Goal: Task Accomplishment & Management: Use online tool/utility

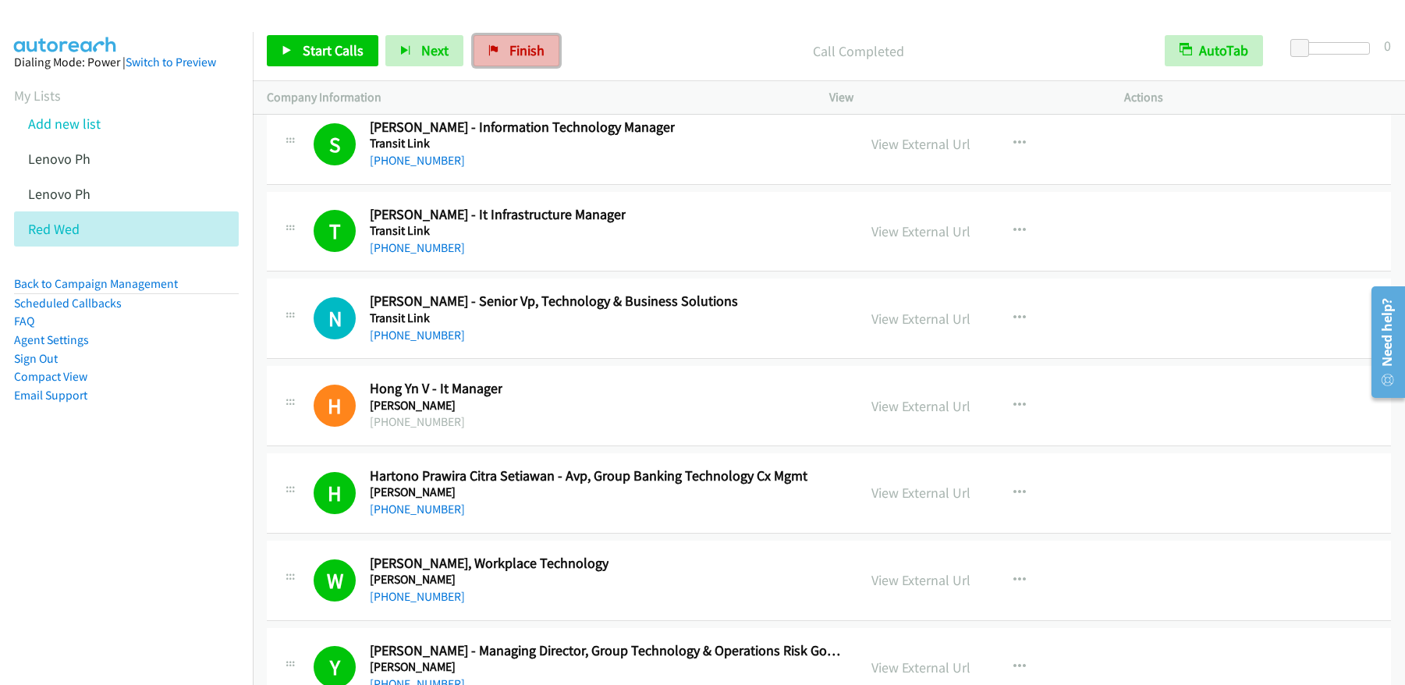
click at [498, 44] on link "Finish" at bounding box center [517, 50] width 86 height 31
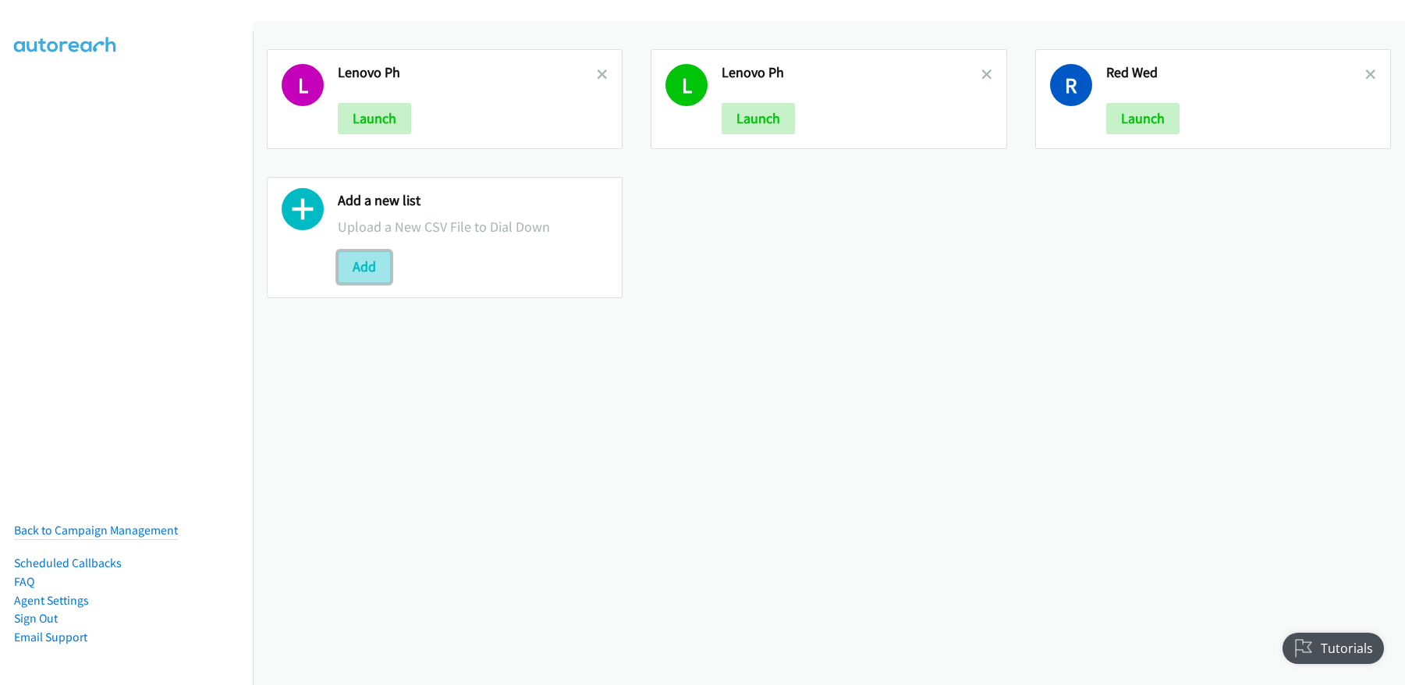
click at [361, 264] on button "Add" at bounding box center [364, 266] width 53 height 31
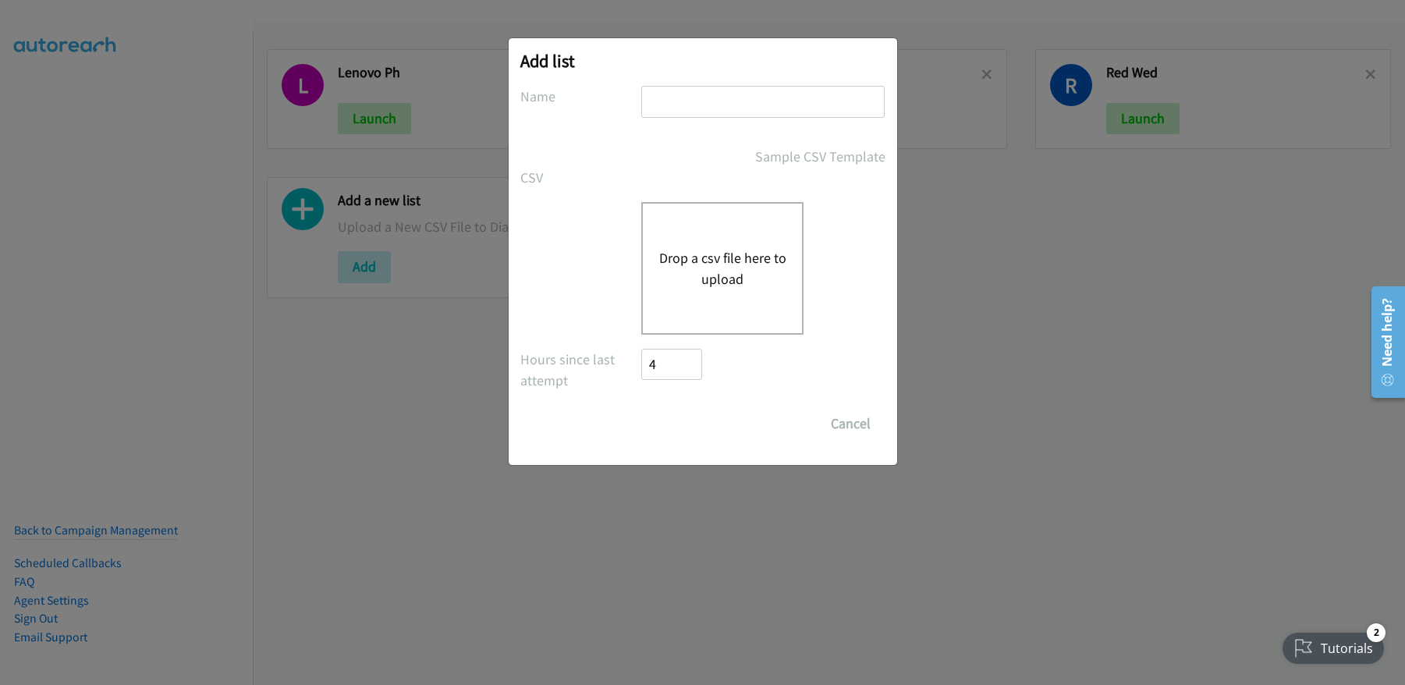
click at [711, 107] on input "text" at bounding box center [762, 102] width 243 height 32
type input "CISCO_afternoon"
click at [730, 278] on button "Drop a csv file here to upload" at bounding box center [723, 268] width 128 height 42
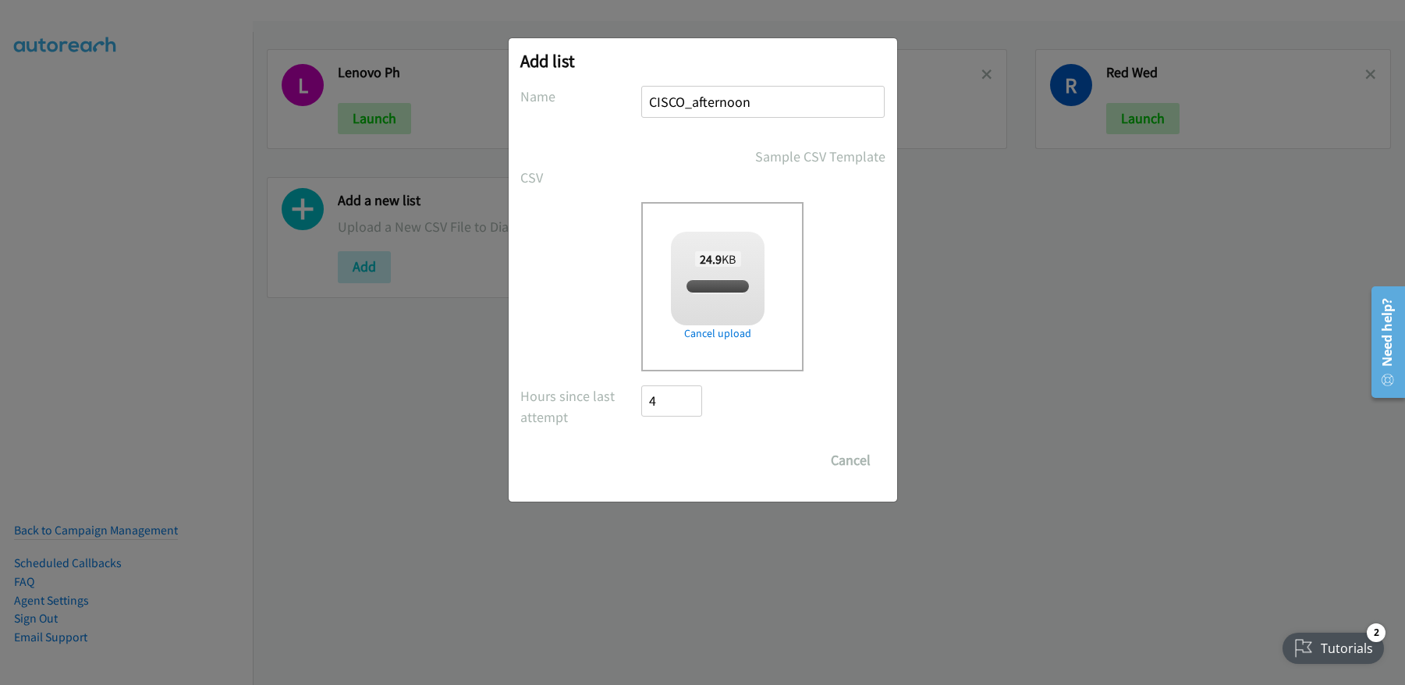
checkbox input "true"
click at [670, 467] on input "Save List" at bounding box center [683, 460] width 82 height 31
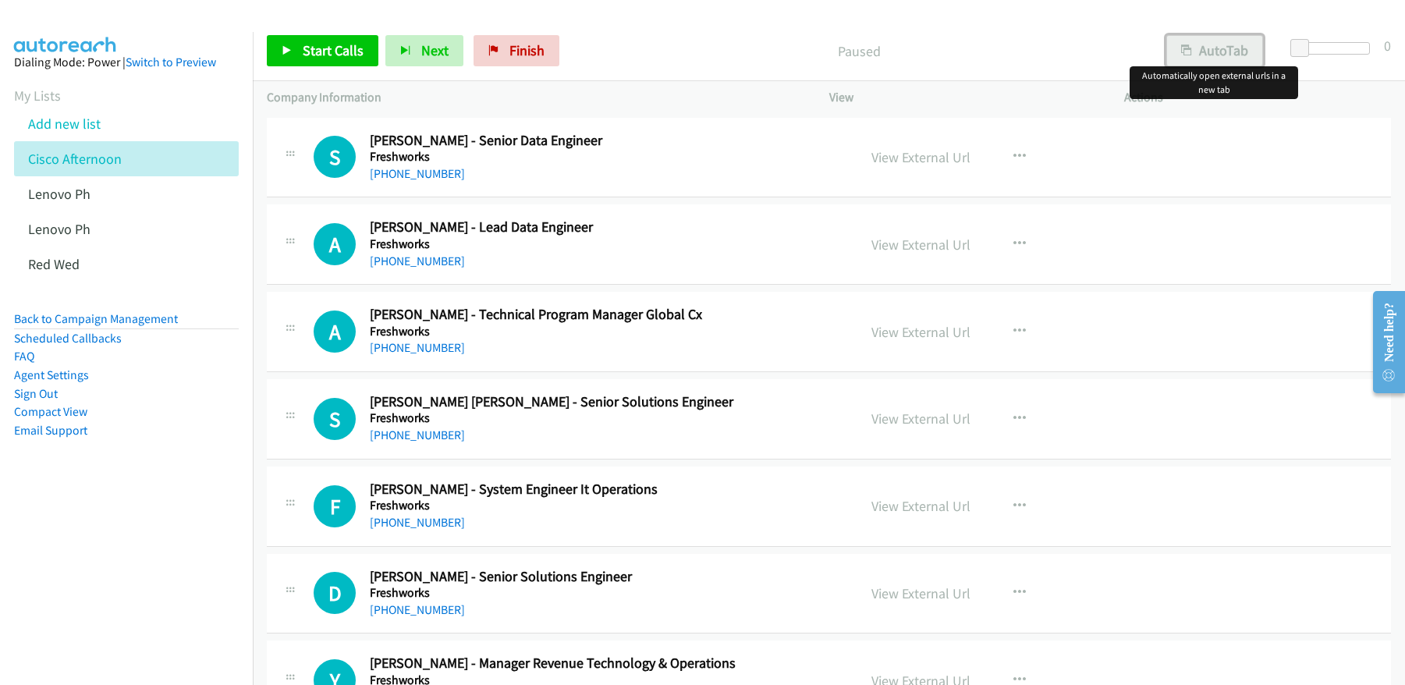
click at [1212, 50] on button "AutoTab" at bounding box center [1214, 50] width 97 height 31
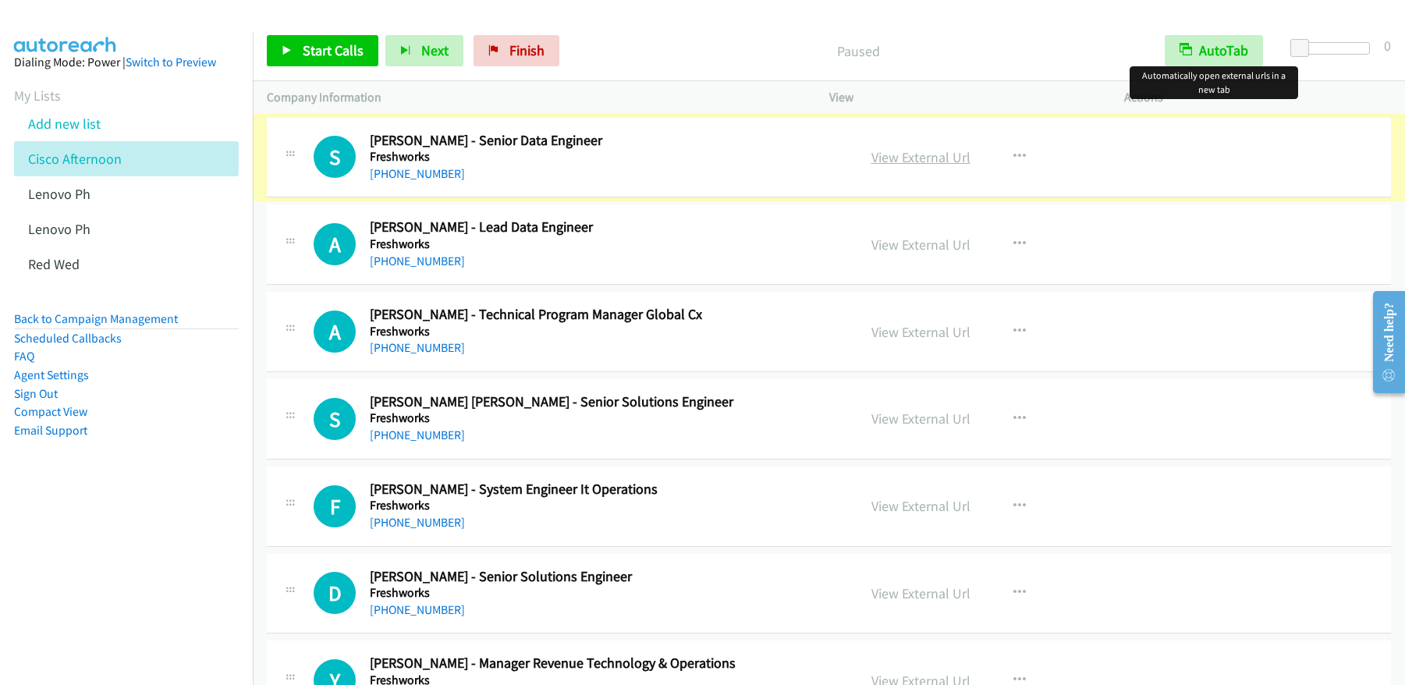
click at [911, 156] on link "View External Url" at bounding box center [921, 157] width 99 height 18
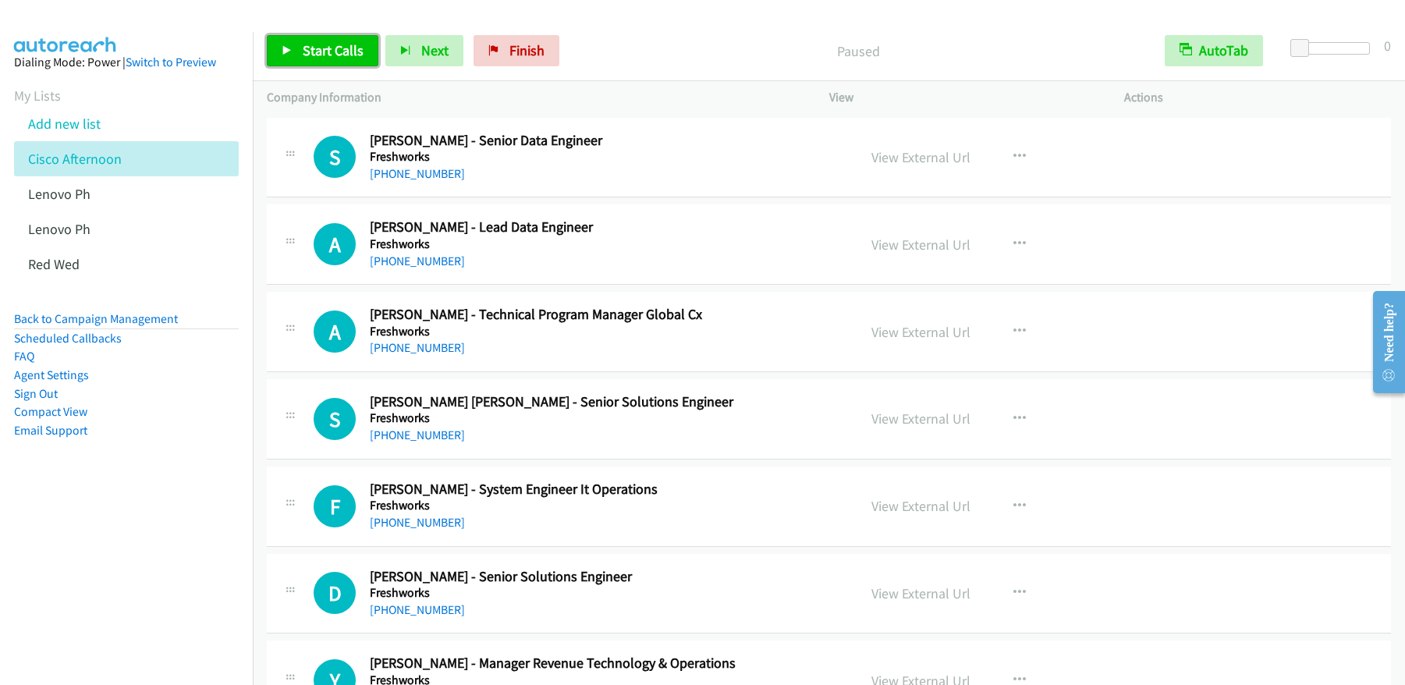
click at [323, 53] on span "Start Calls" at bounding box center [333, 50] width 61 height 18
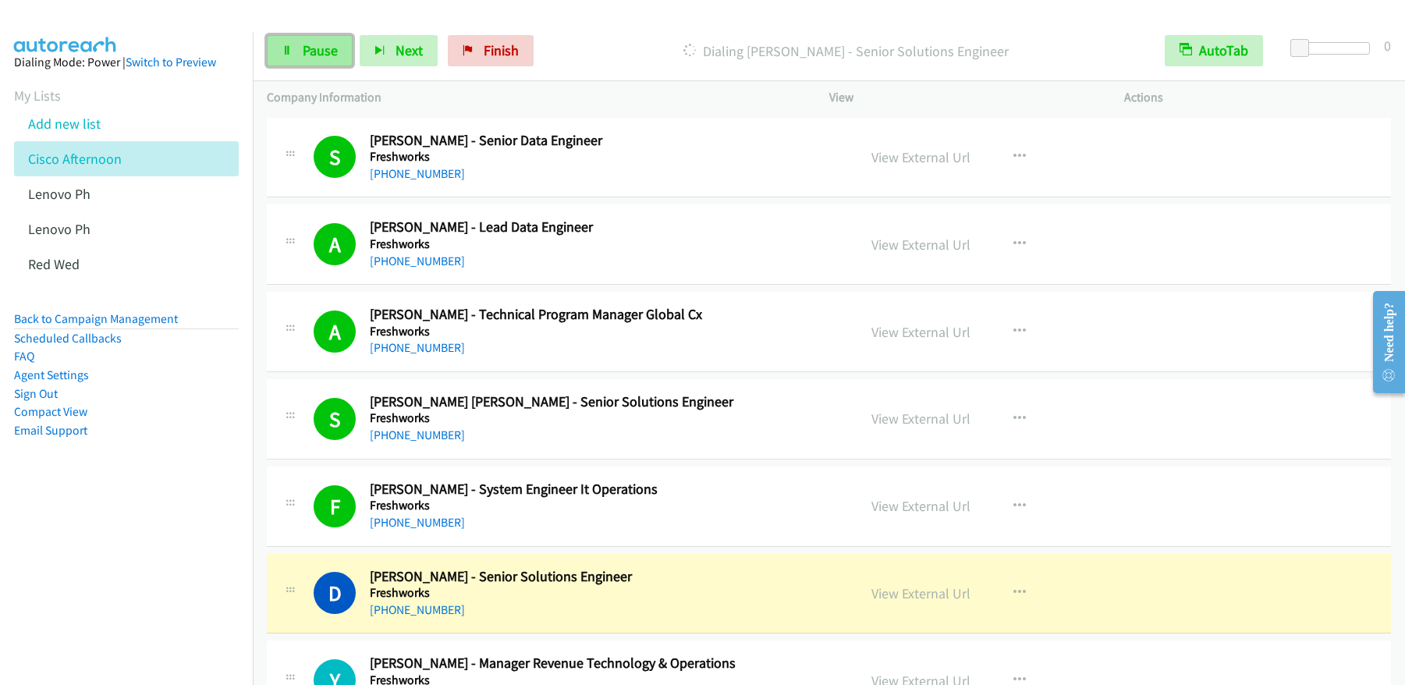
click at [311, 62] on link "Pause" at bounding box center [310, 50] width 86 height 31
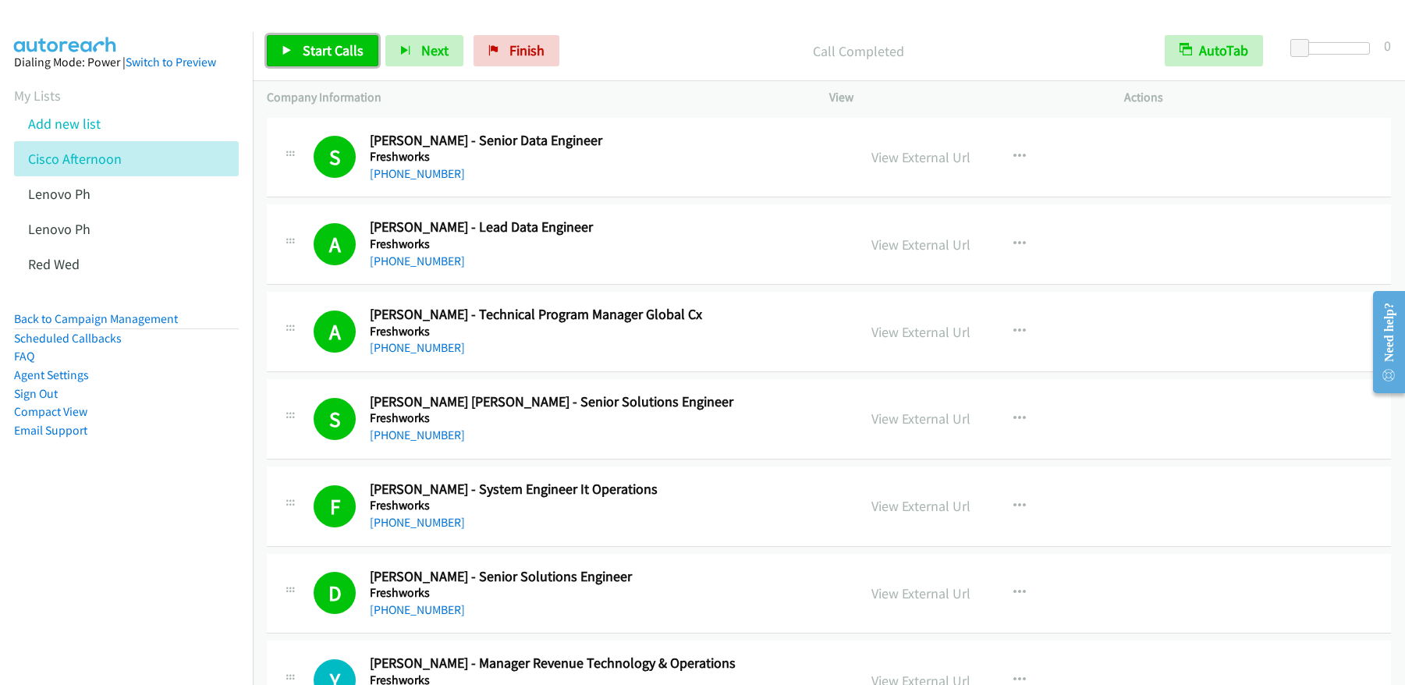
click at [318, 54] on span "Start Calls" at bounding box center [333, 50] width 61 height 18
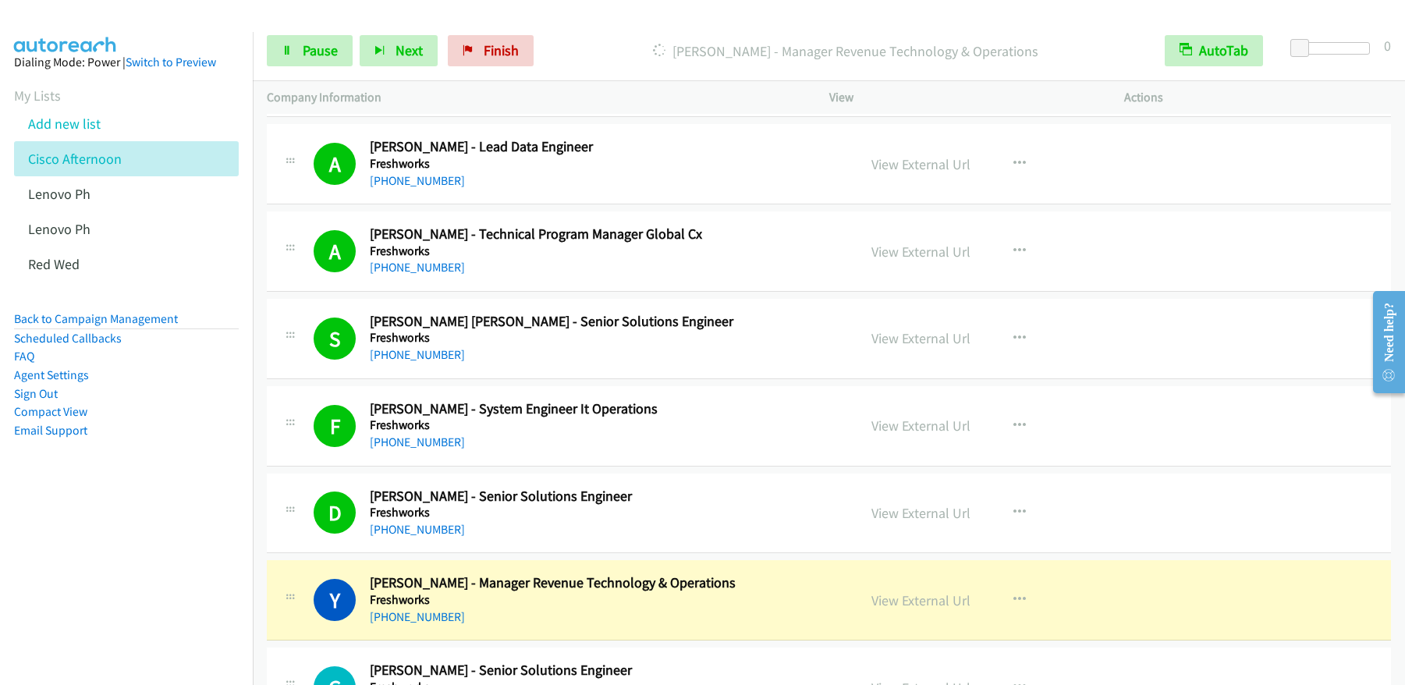
scroll to position [292, 0]
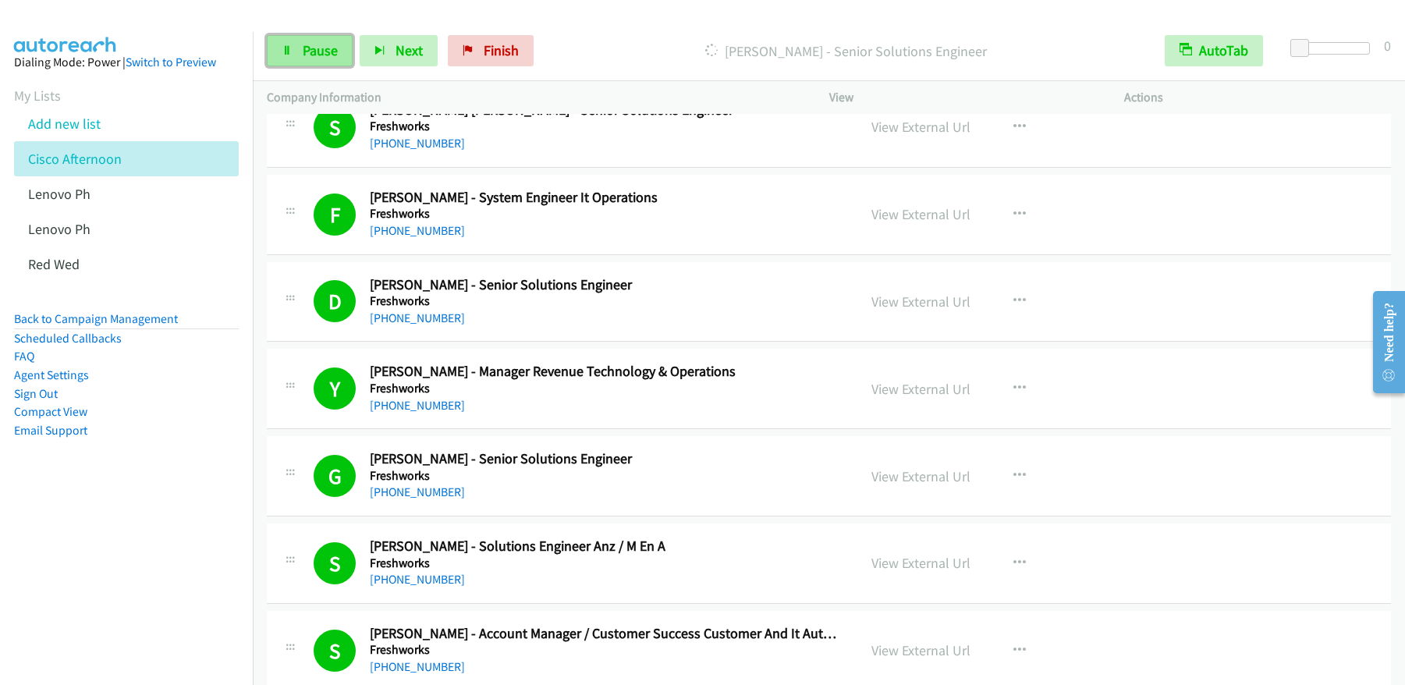
click at [335, 46] on span "Pause" at bounding box center [320, 50] width 35 height 18
click at [289, 62] on link "Start Calls" at bounding box center [323, 50] width 112 height 31
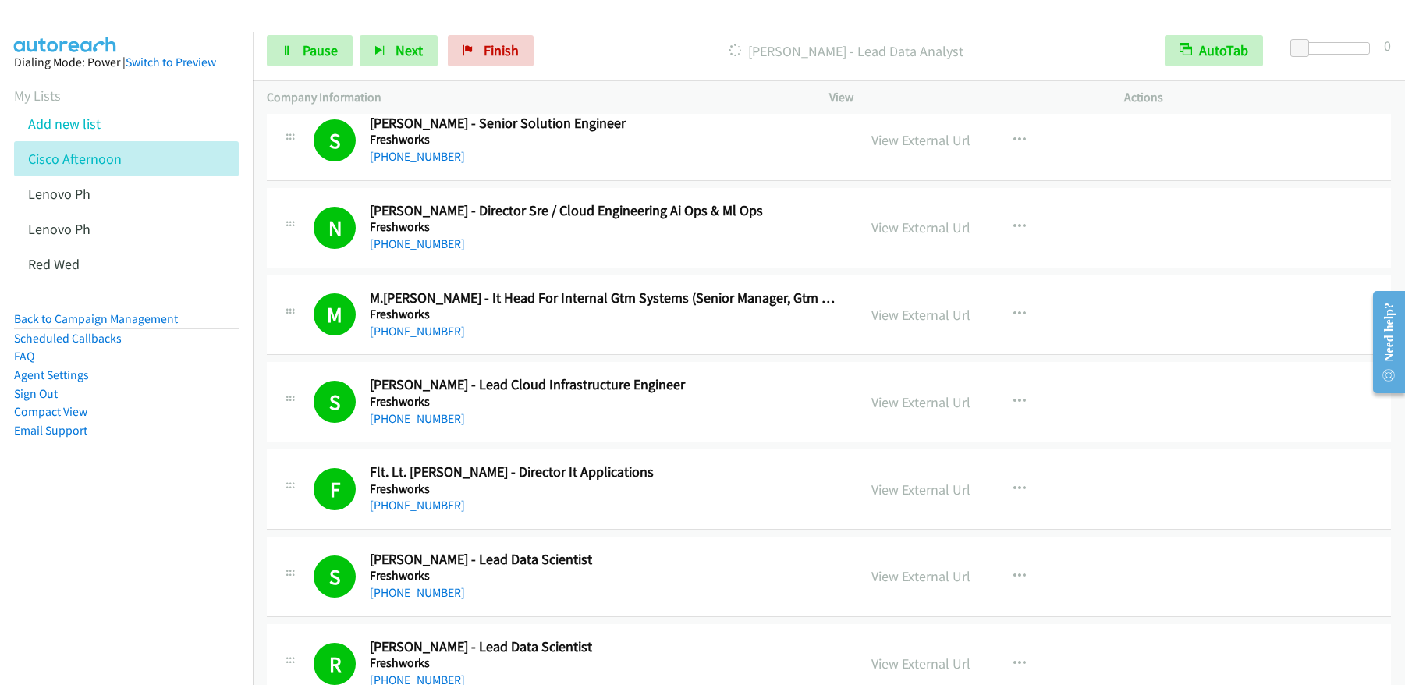
scroll to position [1361, 0]
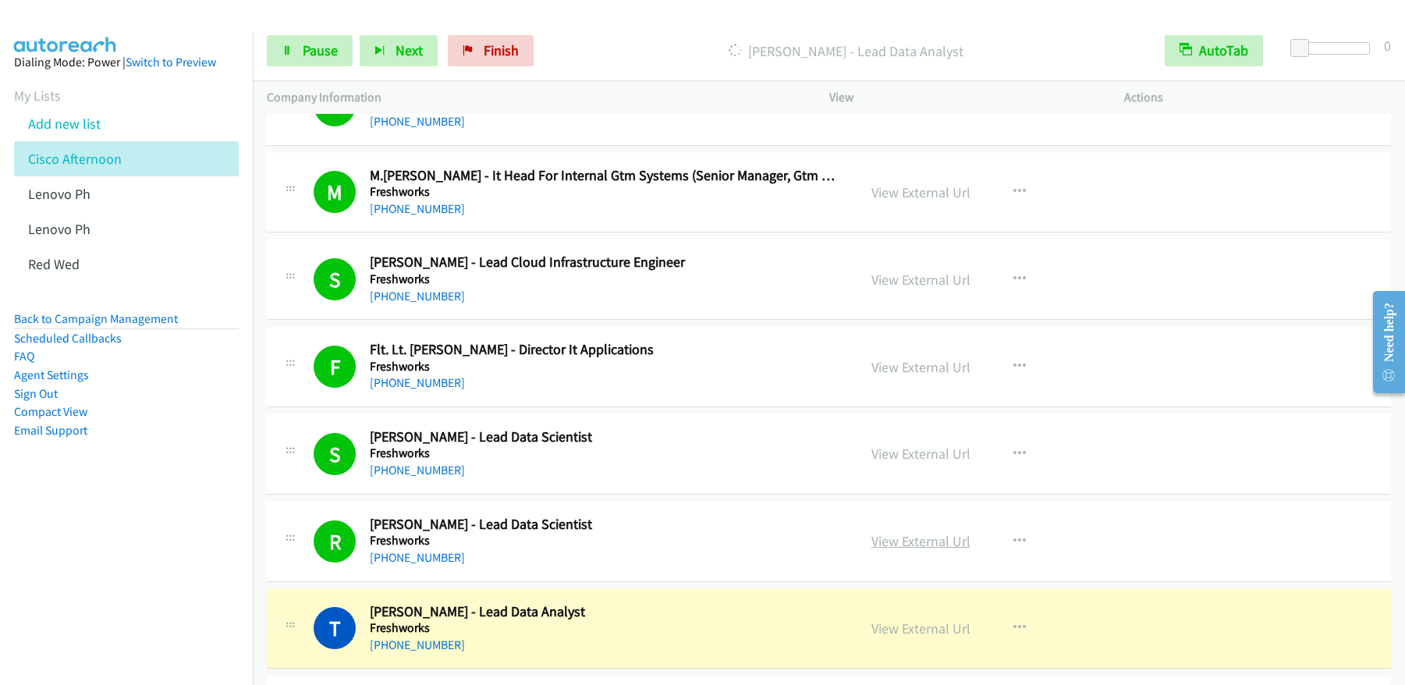
click at [919, 547] on link "View External Url" at bounding box center [921, 541] width 99 height 18
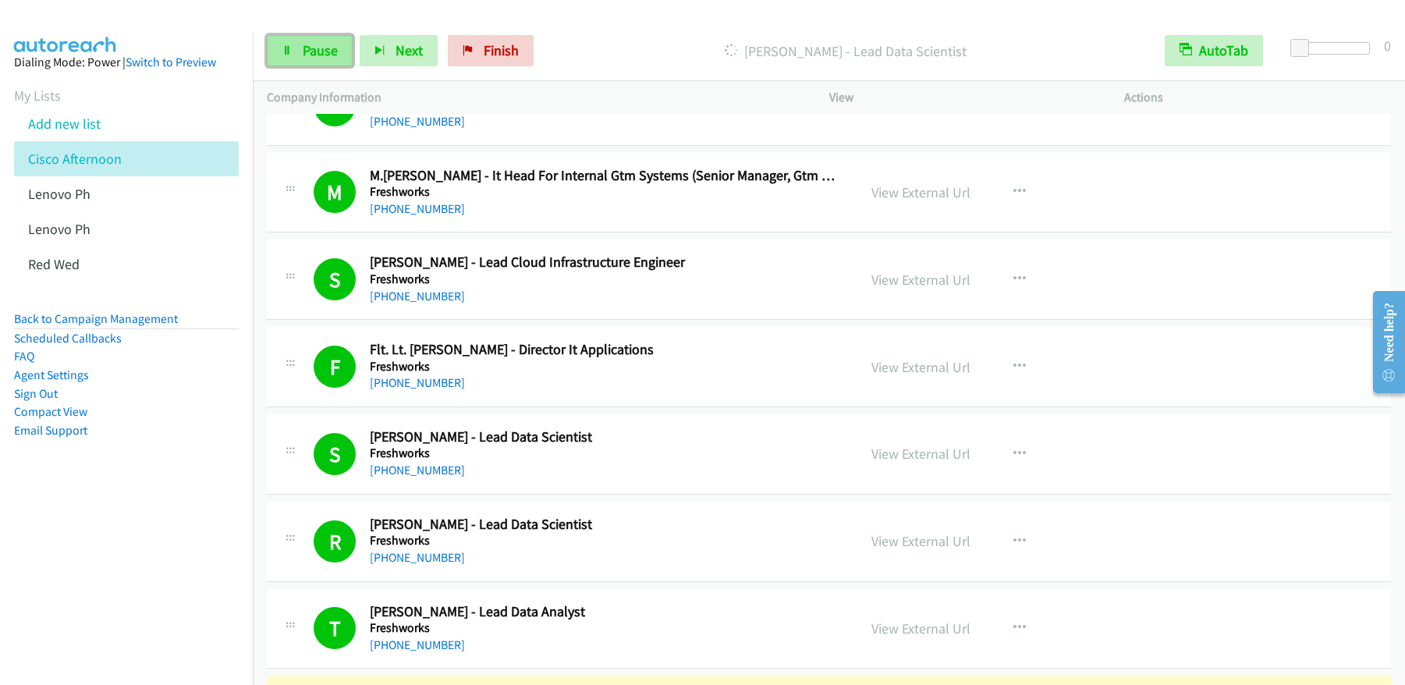
click at [318, 55] on span "Pause" at bounding box center [320, 50] width 35 height 18
click at [317, 55] on span "Start Calls" at bounding box center [333, 50] width 61 height 18
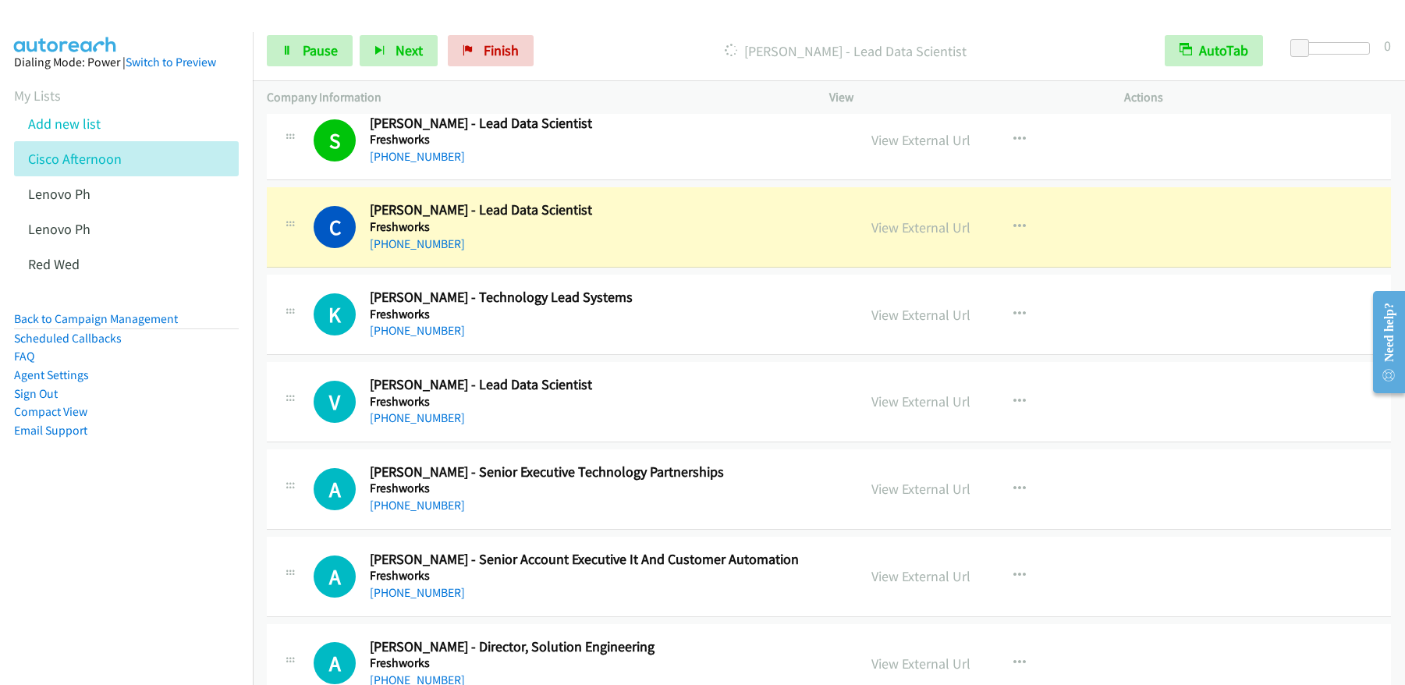
scroll to position [2297, 0]
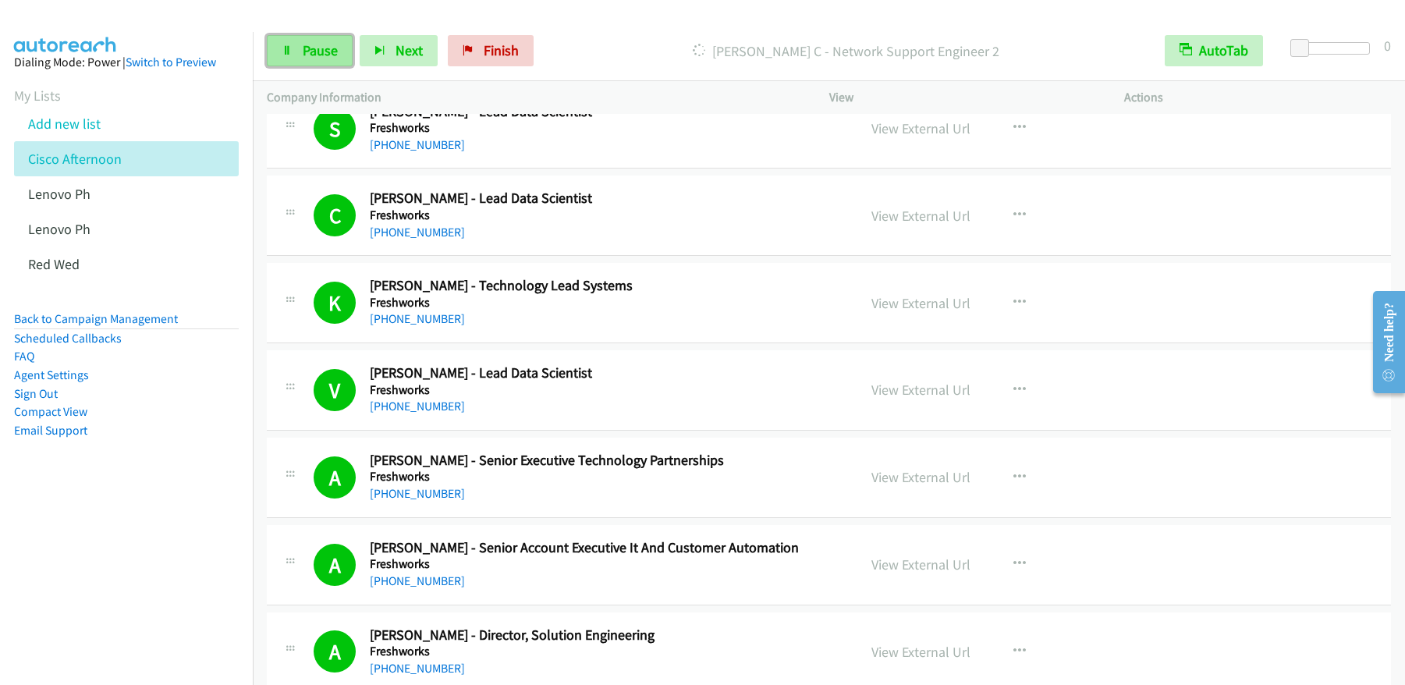
click at [318, 46] on span "Pause" at bounding box center [320, 50] width 35 height 18
click at [317, 48] on span "Start Calls" at bounding box center [333, 50] width 61 height 18
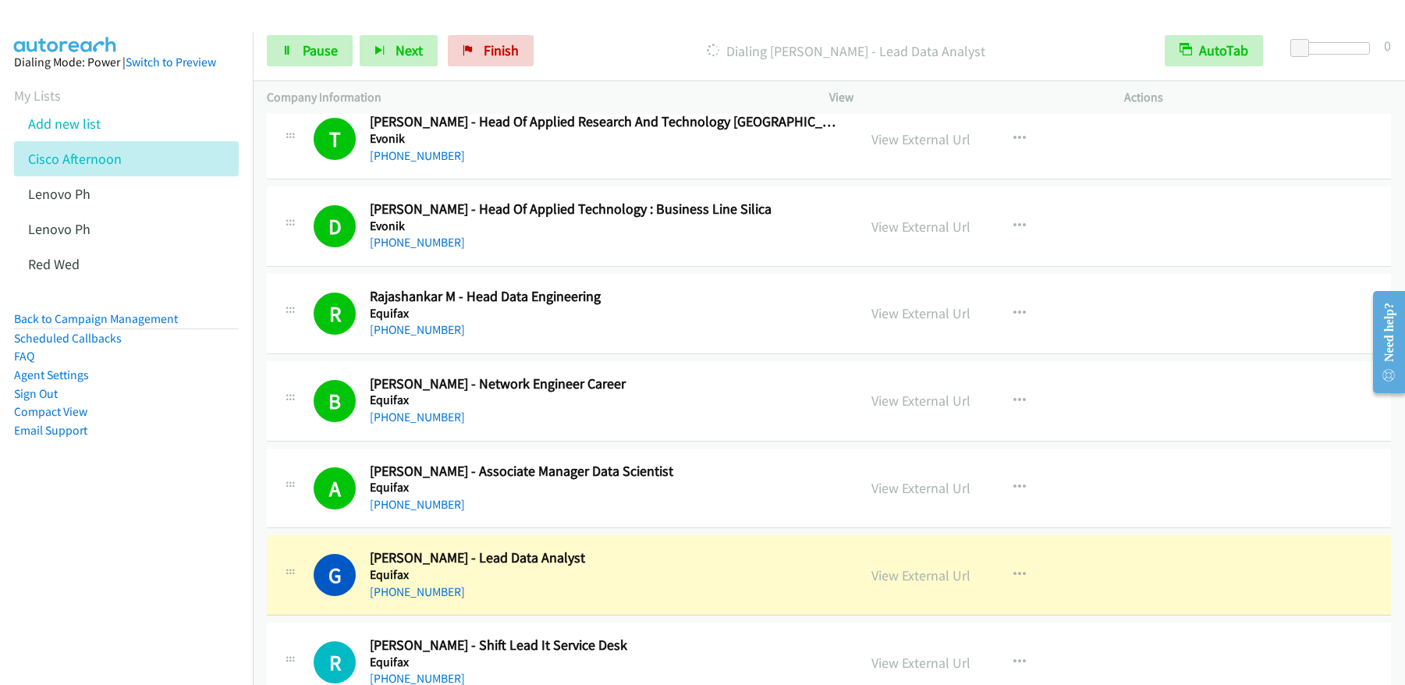
scroll to position [5036, 0]
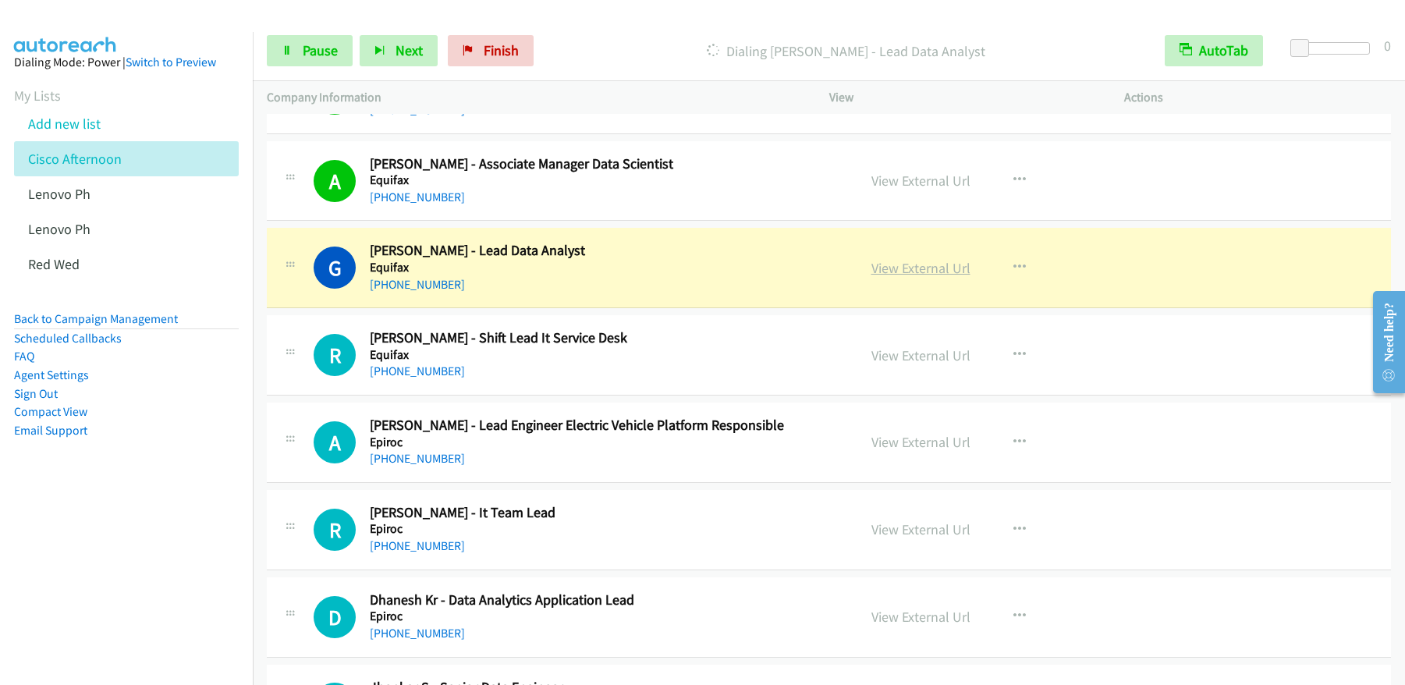
click at [913, 262] on link "View External Url" at bounding box center [921, 268] width 99 height 18
click at [317, 62] on link "Pause" at bounding box center [310, 50] width 86 height 31
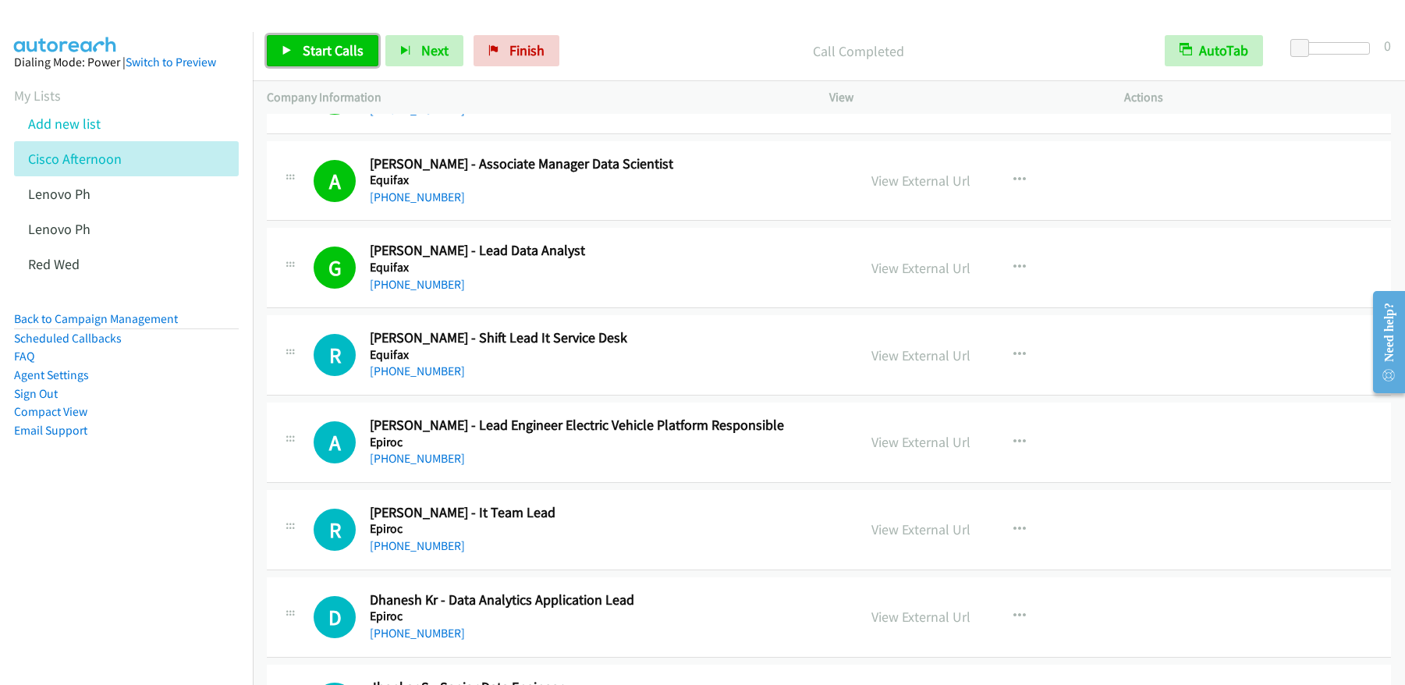
click at [324, 38] on link "Start Calls" at bounding box center [323, 50] width 112 height 31
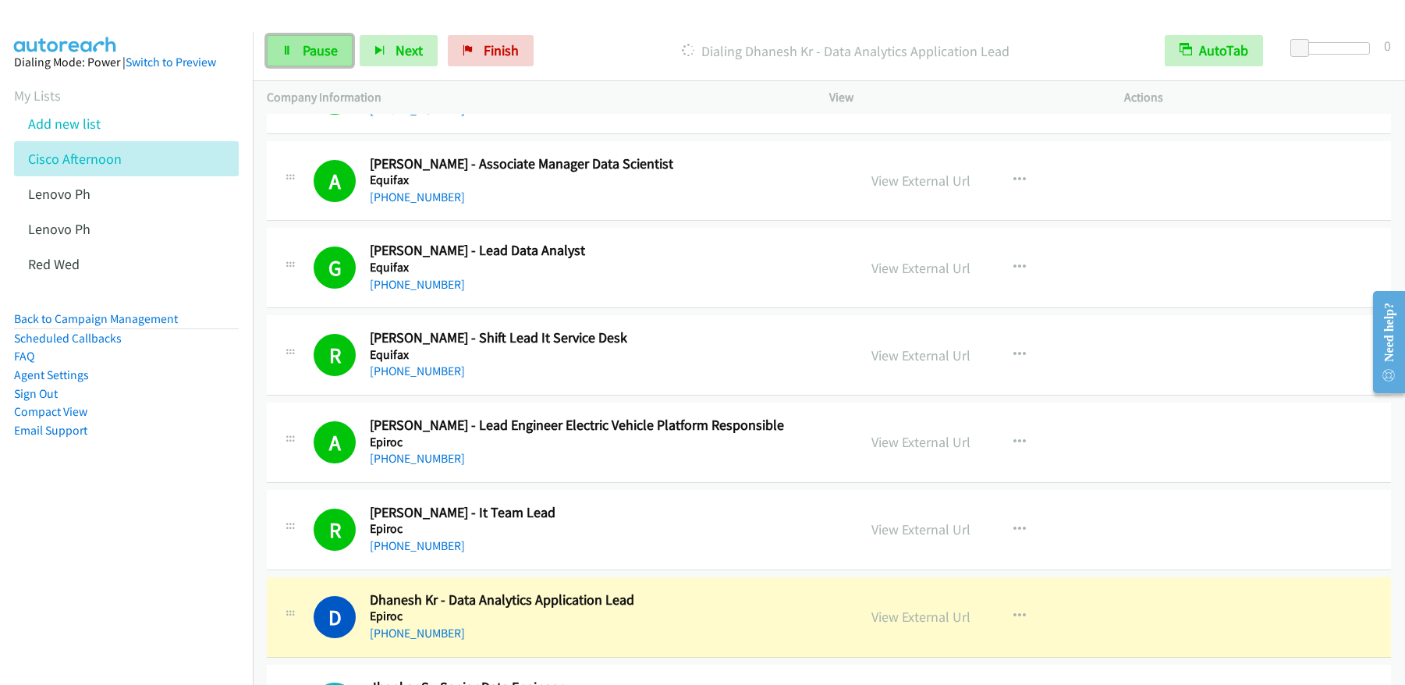
click at [347, 52] on link "Pause" at bounding box center [310, 50] width 86 height 31
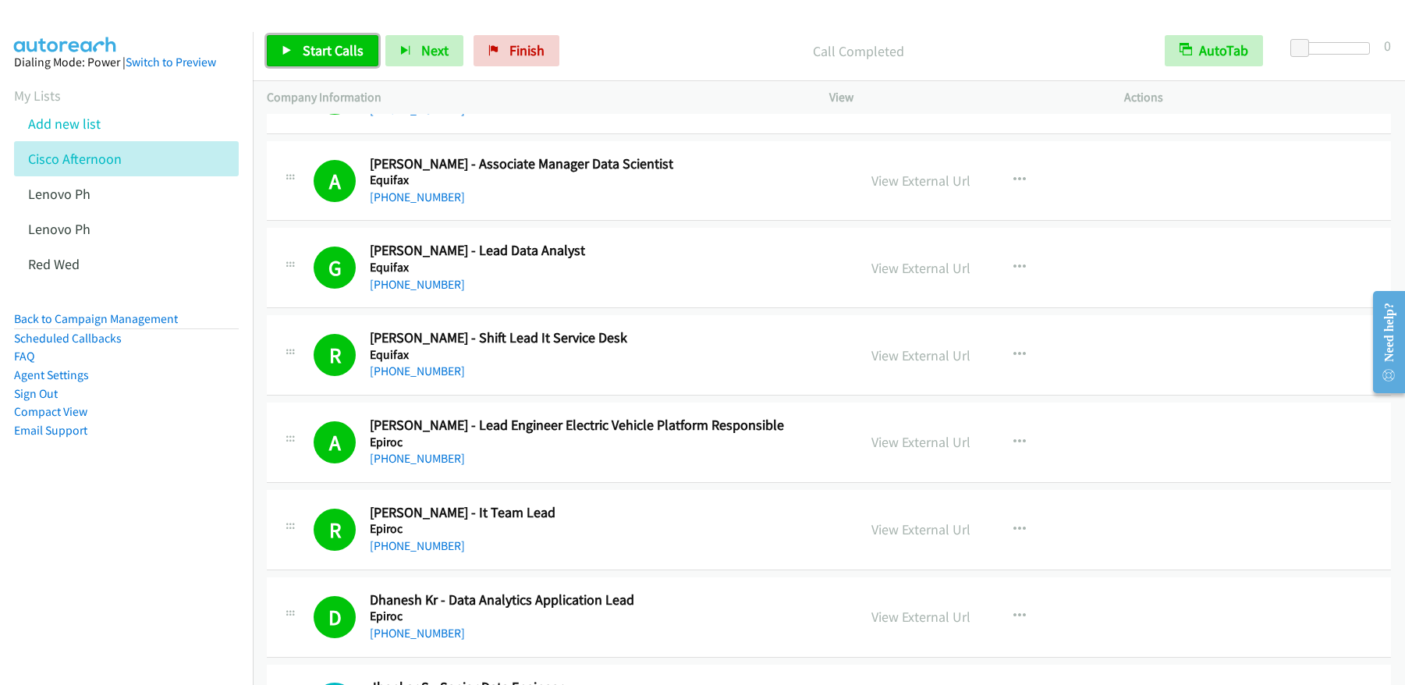
click at [303, 44] on span "Start Calls" at bounding box center [333, 50] width 61 height 18
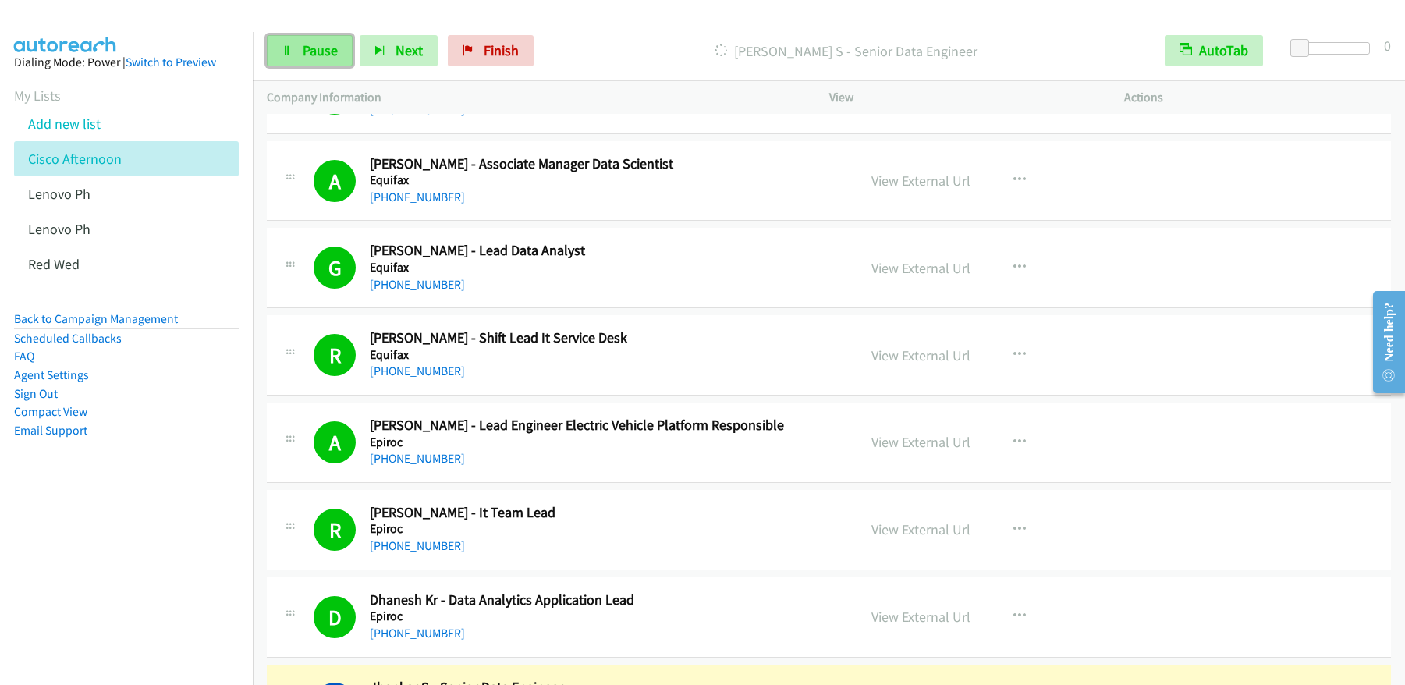
click at [293, 56] on link "Pause" at bounding box center [310, 50] width 86 height 31
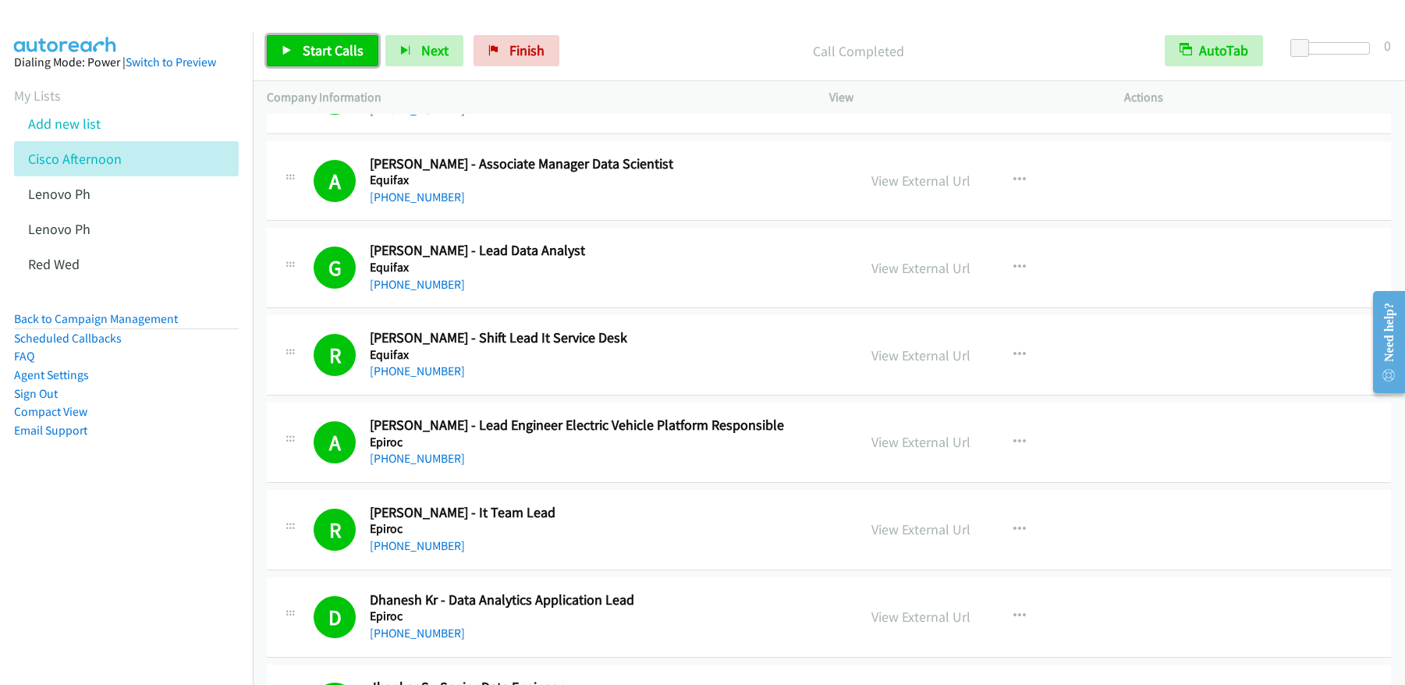
click at [329, 49] on span "Start Calls" at bounding box center [333, 50] width 61 height 18
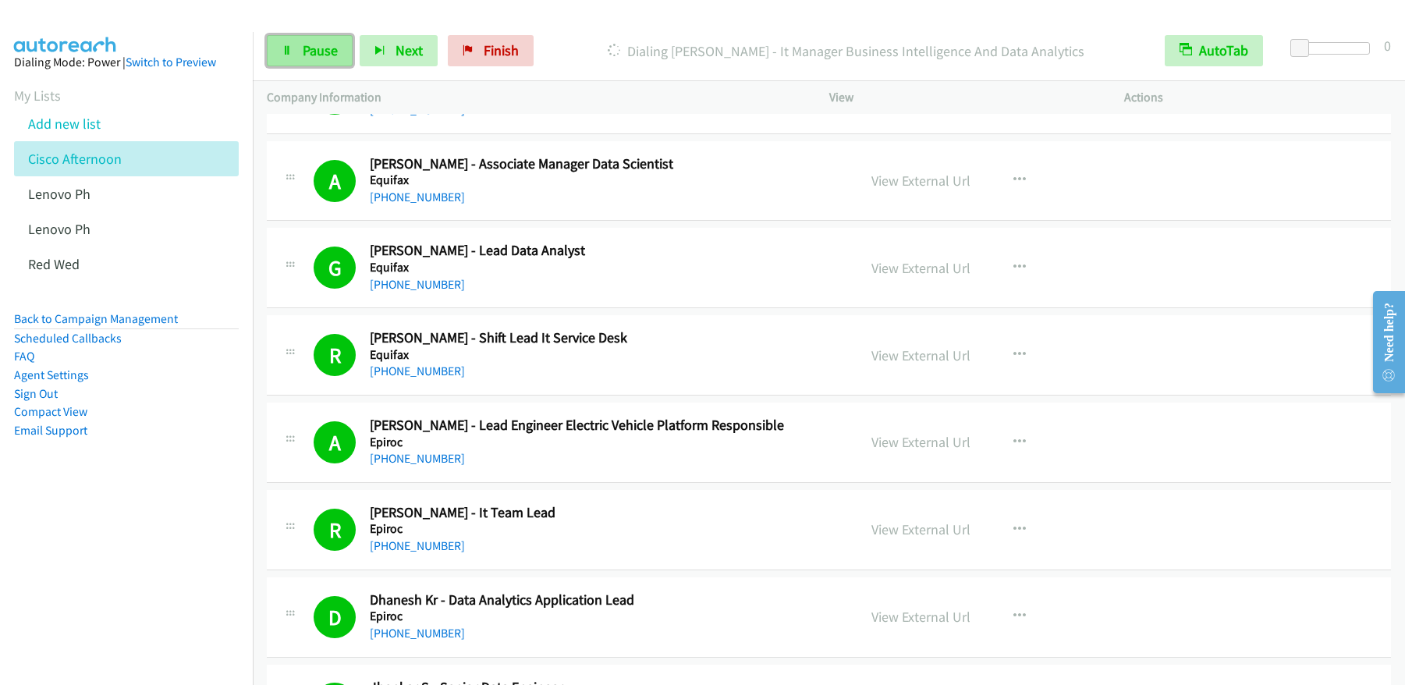
click at [299, 58] on link "Pause" at bounding box center [310, 50] width 86 height 31
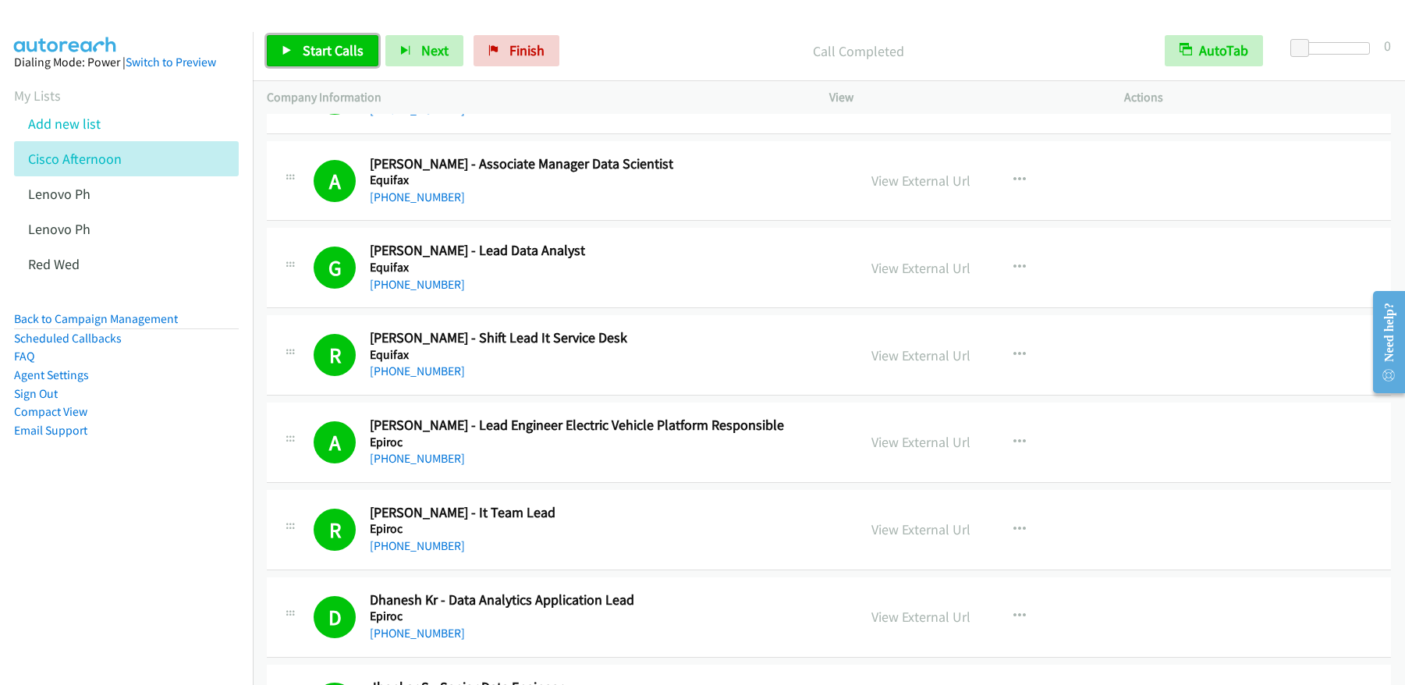
click at [314, 59] on span "Start Calls" at bounding box center [333, 50] width 61 height 18
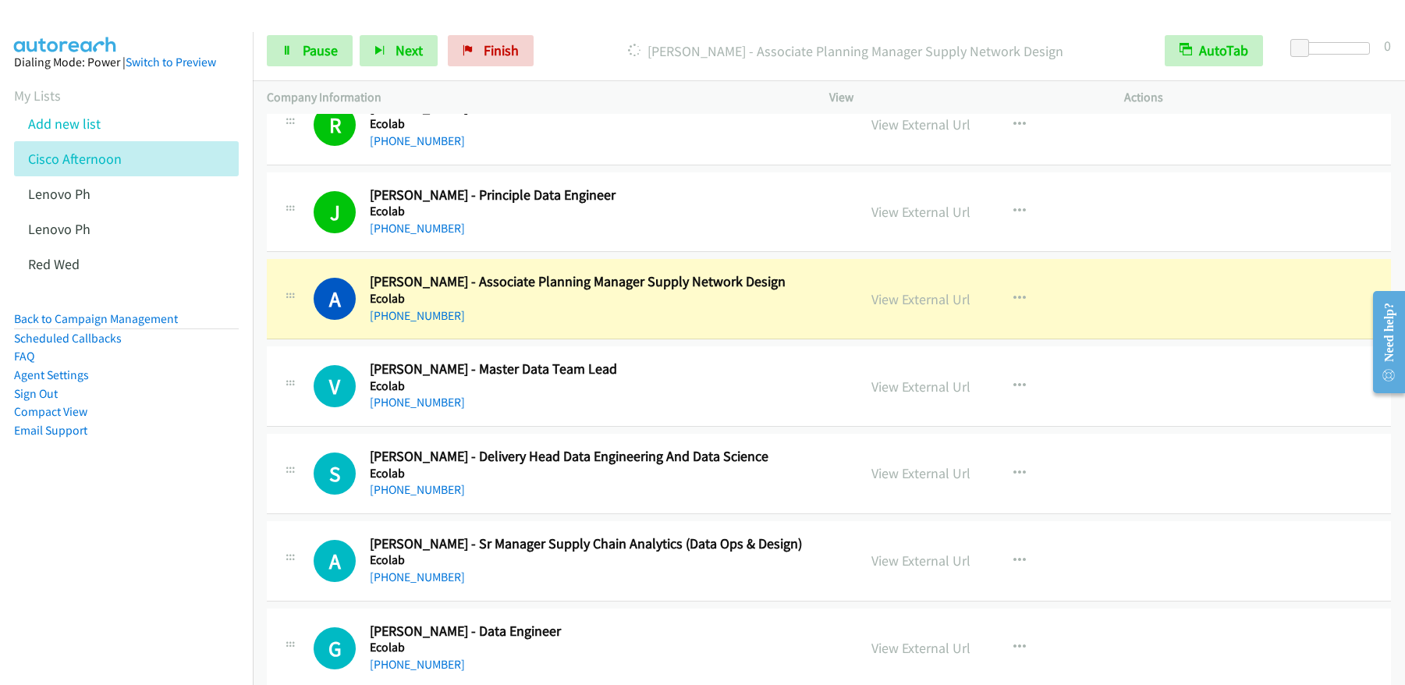
scroll to position [6421, 0]
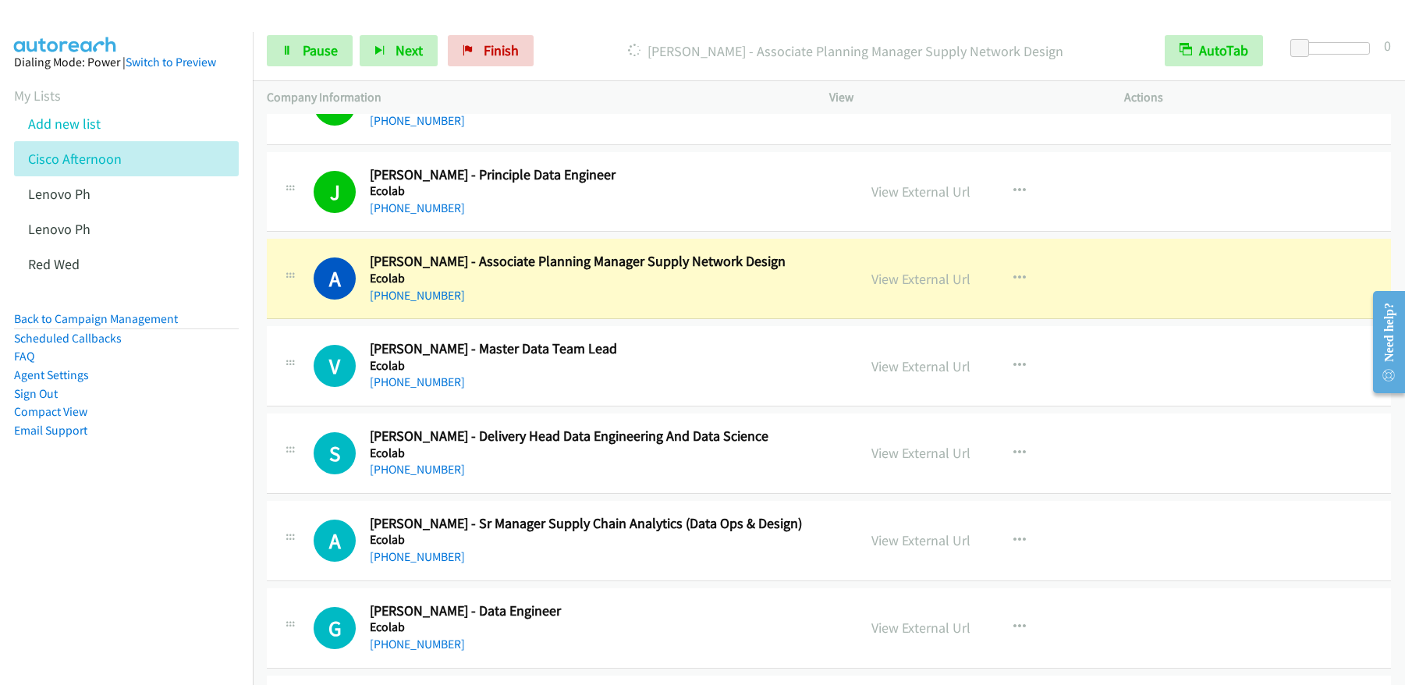
click at [569, 55] on p "Dialing Avinash Sah - Associate Planning Manager Supply Network Design" at bounding box center [846, 51] width 582 height 21
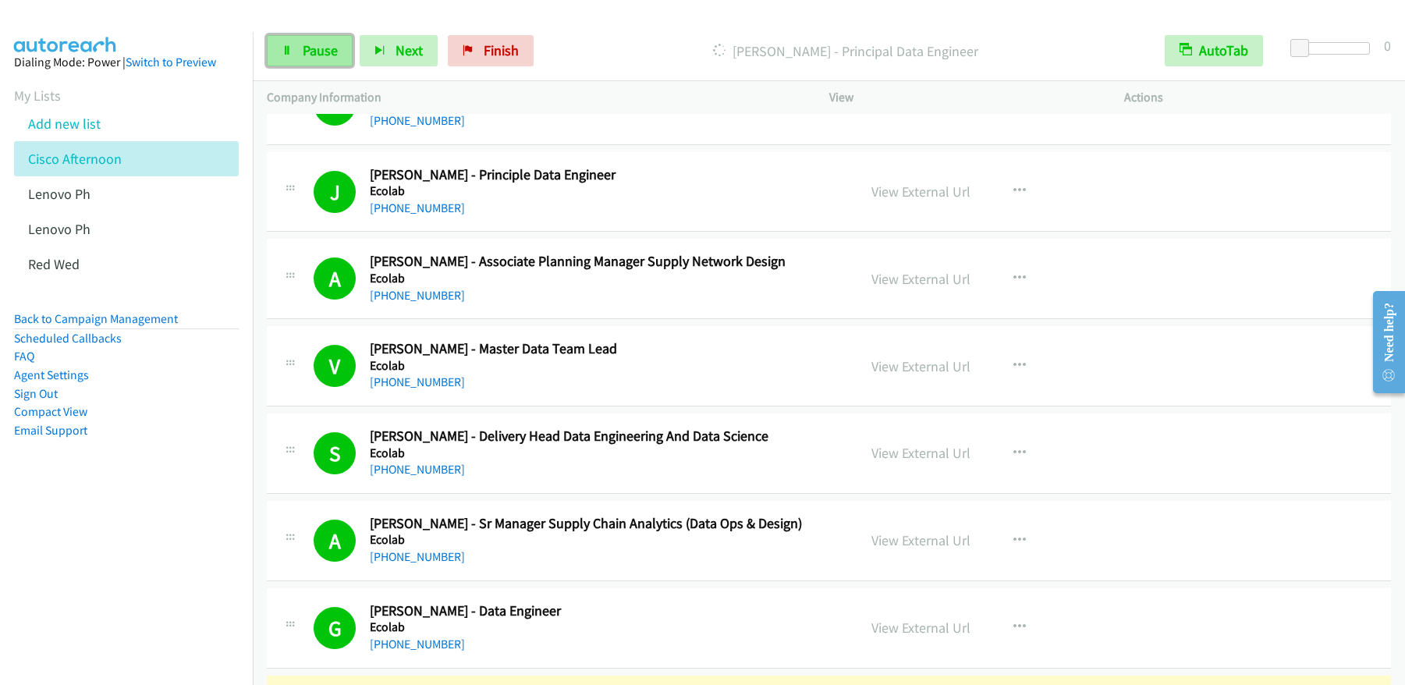
click at [312, 65] on link "Pause" at bounding box center [310, 50] width 86 height 31
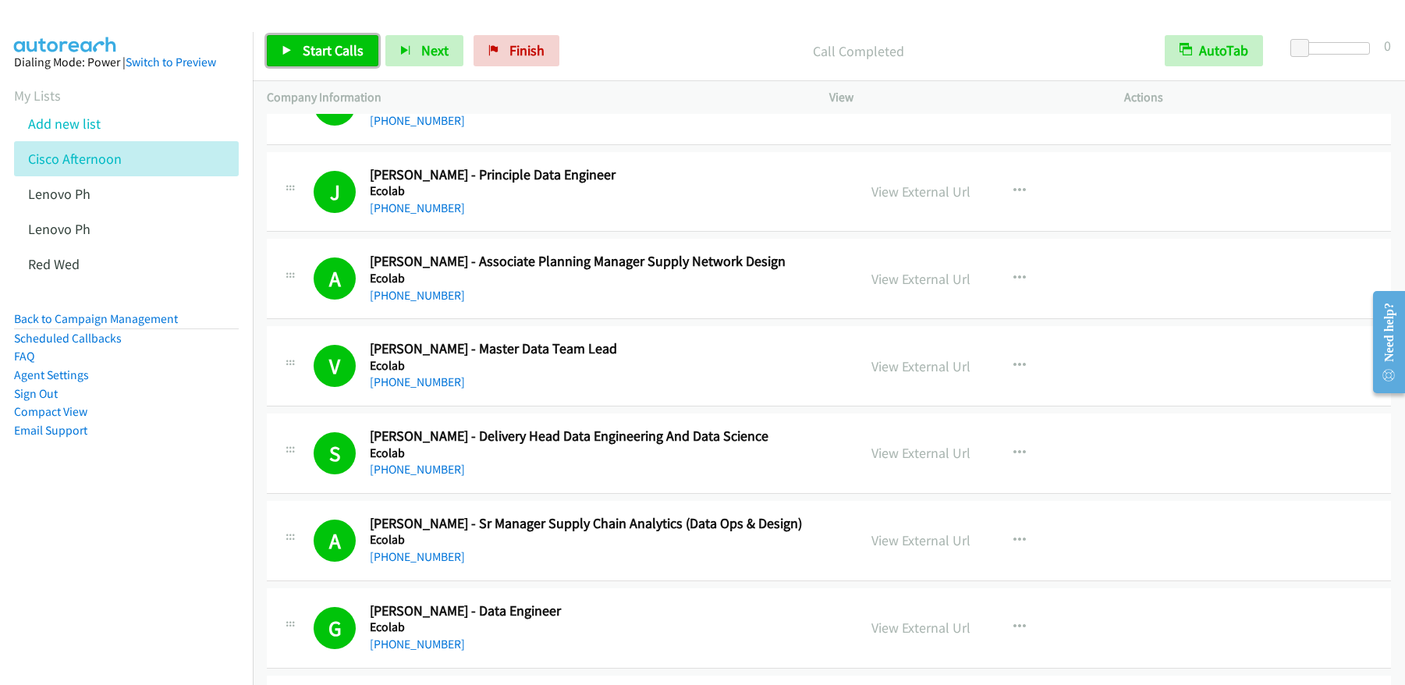
click at [319, 56] on span "Start Calls" at bounding box center [333, 50] width 61 height 18
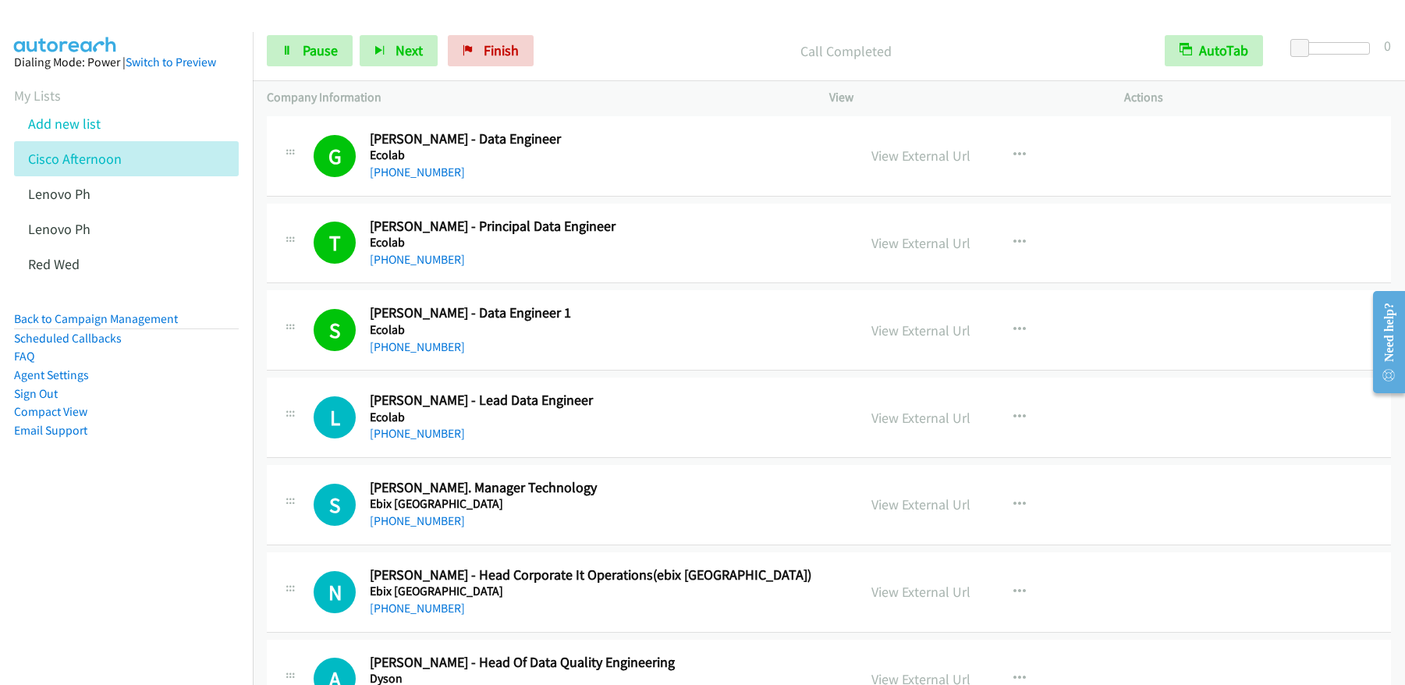
scroll to position [6861, 0]
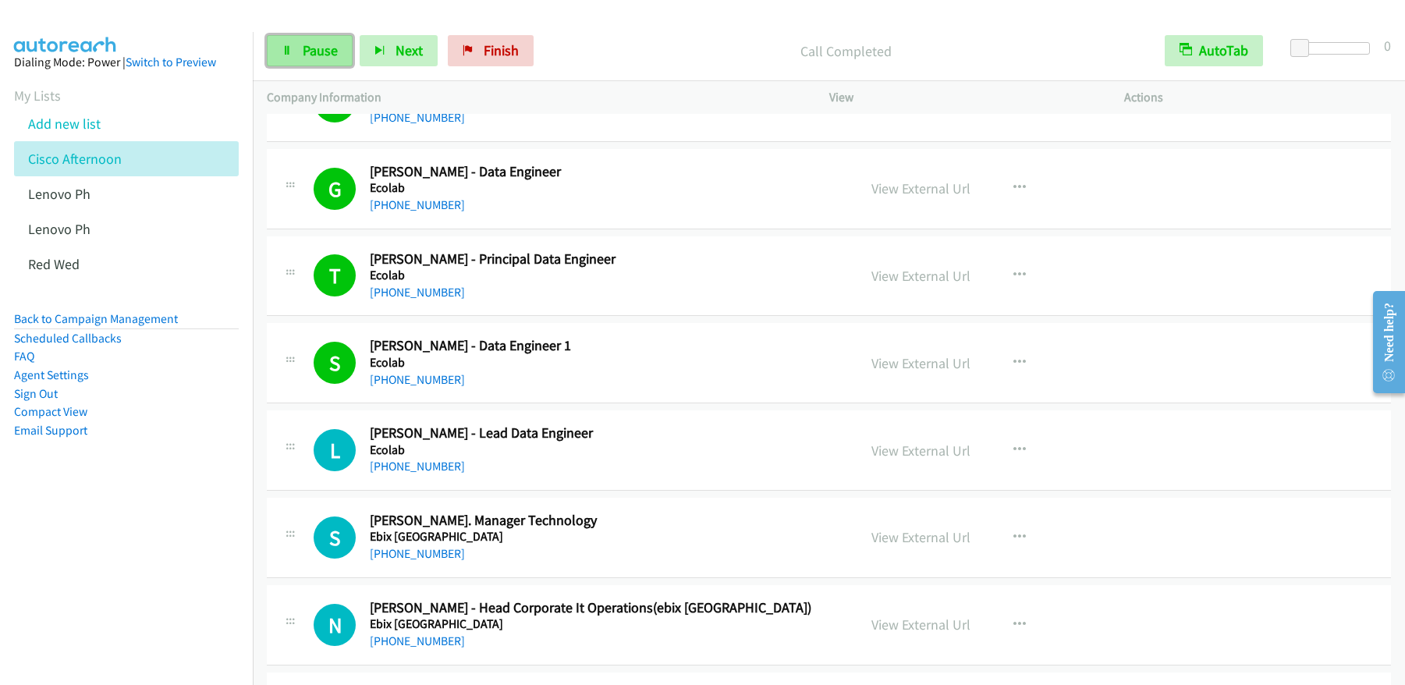
click at [286, 51] on icon at bounding box center [287, 51] width 11 height 11
click at [309, 52] on span "Start Calls" at bounding box center [333, 50] width 61 height 18
click at [315, 50] on span "Pause" at bounding box center [320, 50] width 35 height 18
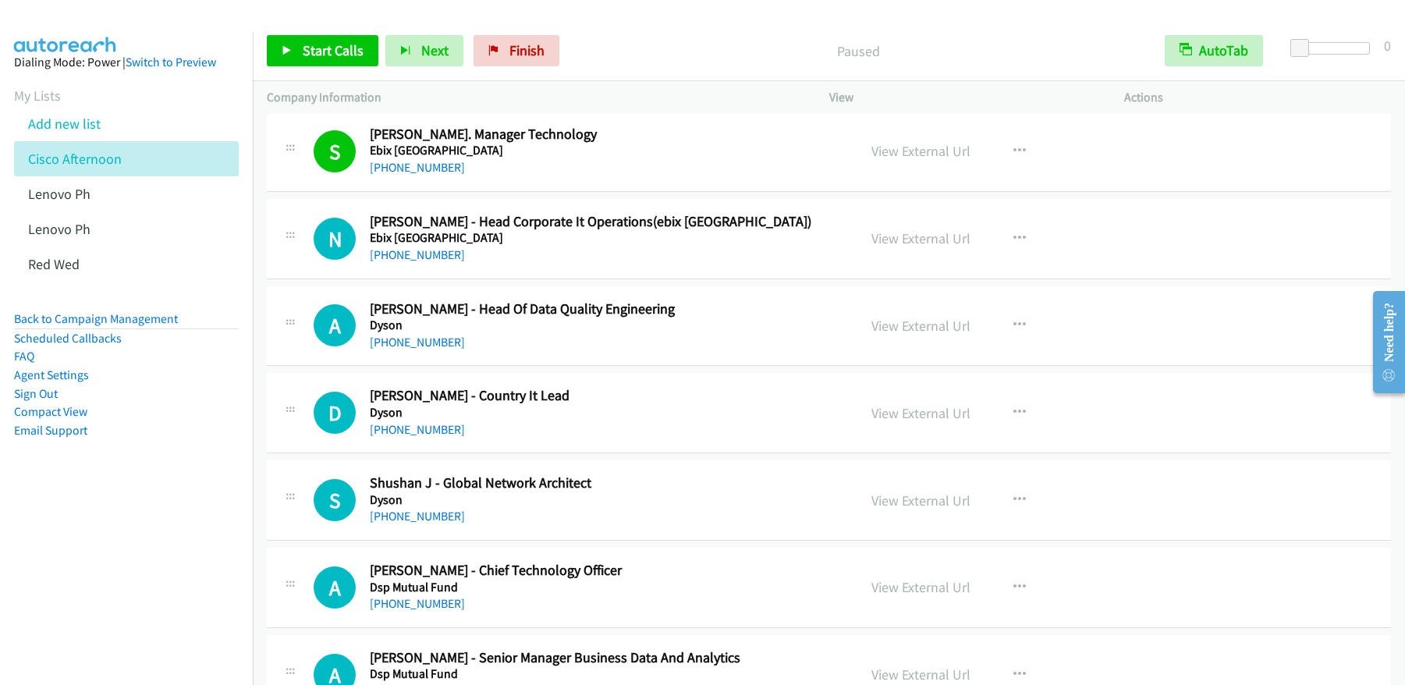
scroll to position [7188, 0]
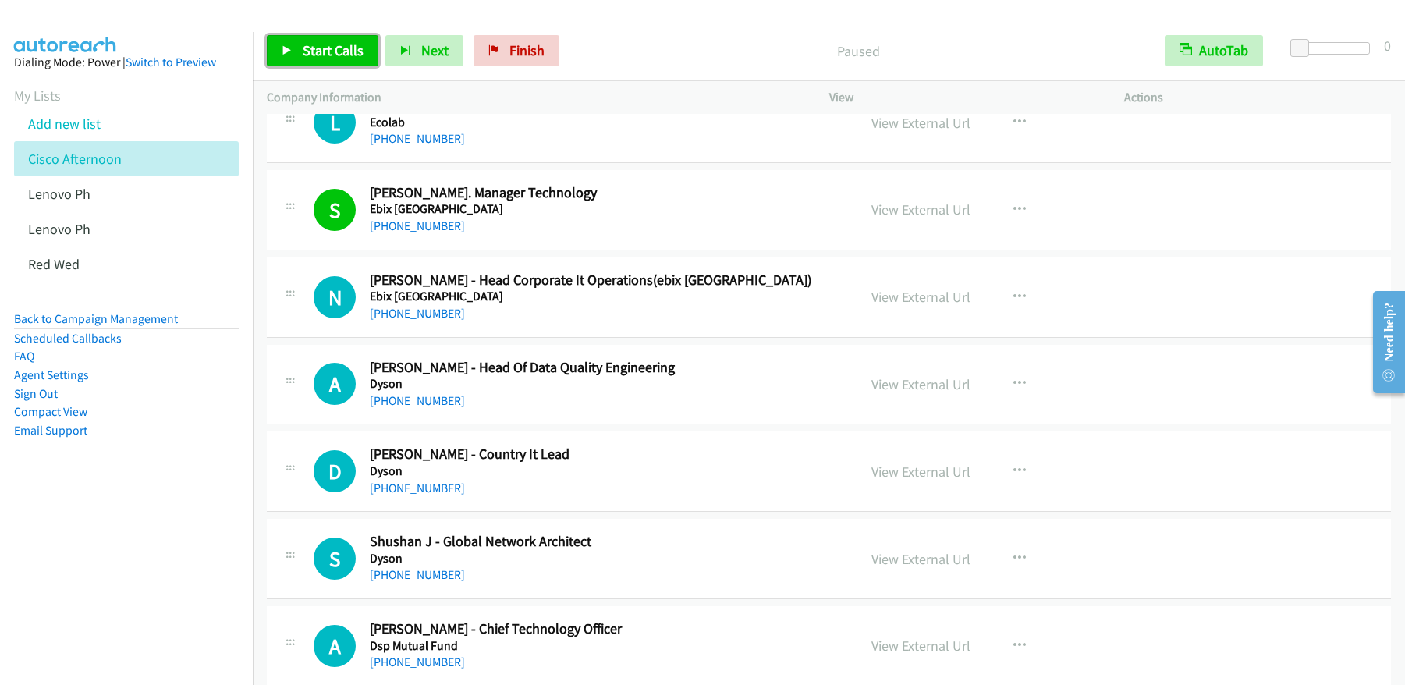
click at [341, 59] on span "Start Calls" at bounding box center [333, 50] width 61 height 18
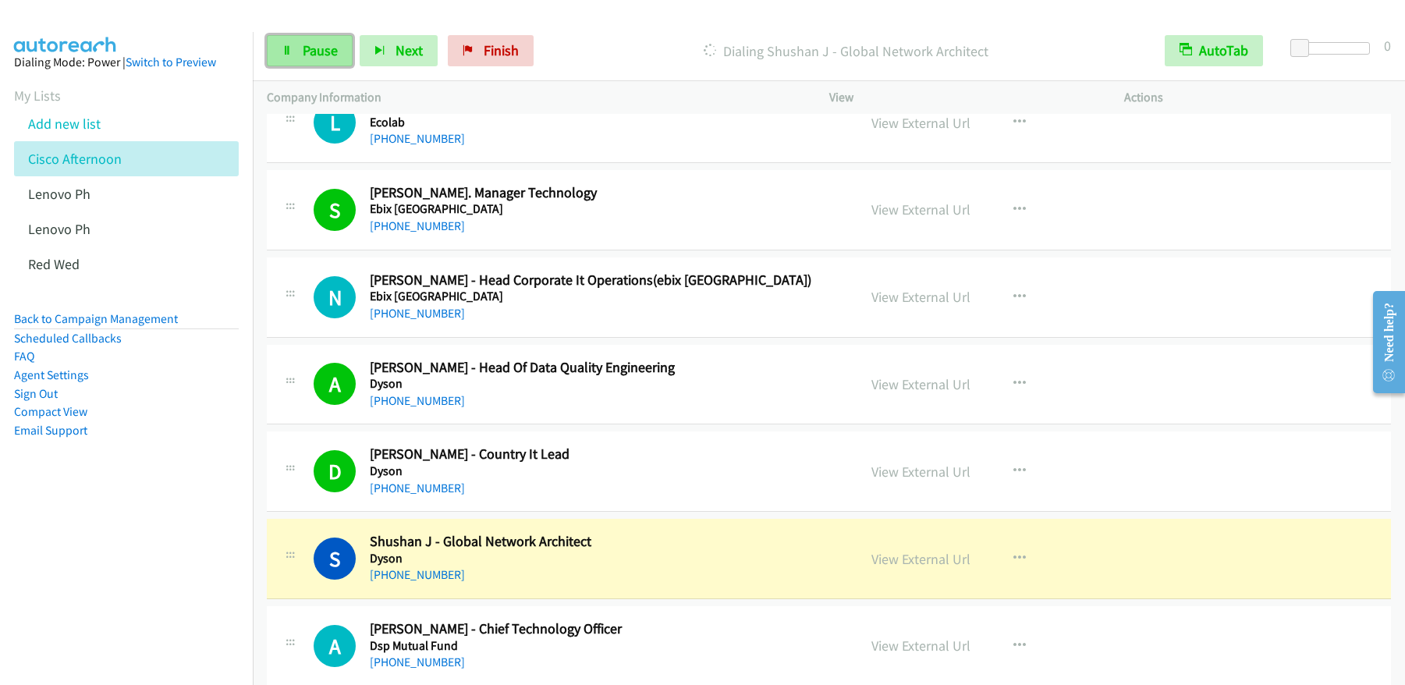
click at [331, 56] on span "Pause" at bounding box center [320, 50] width 35 height 18
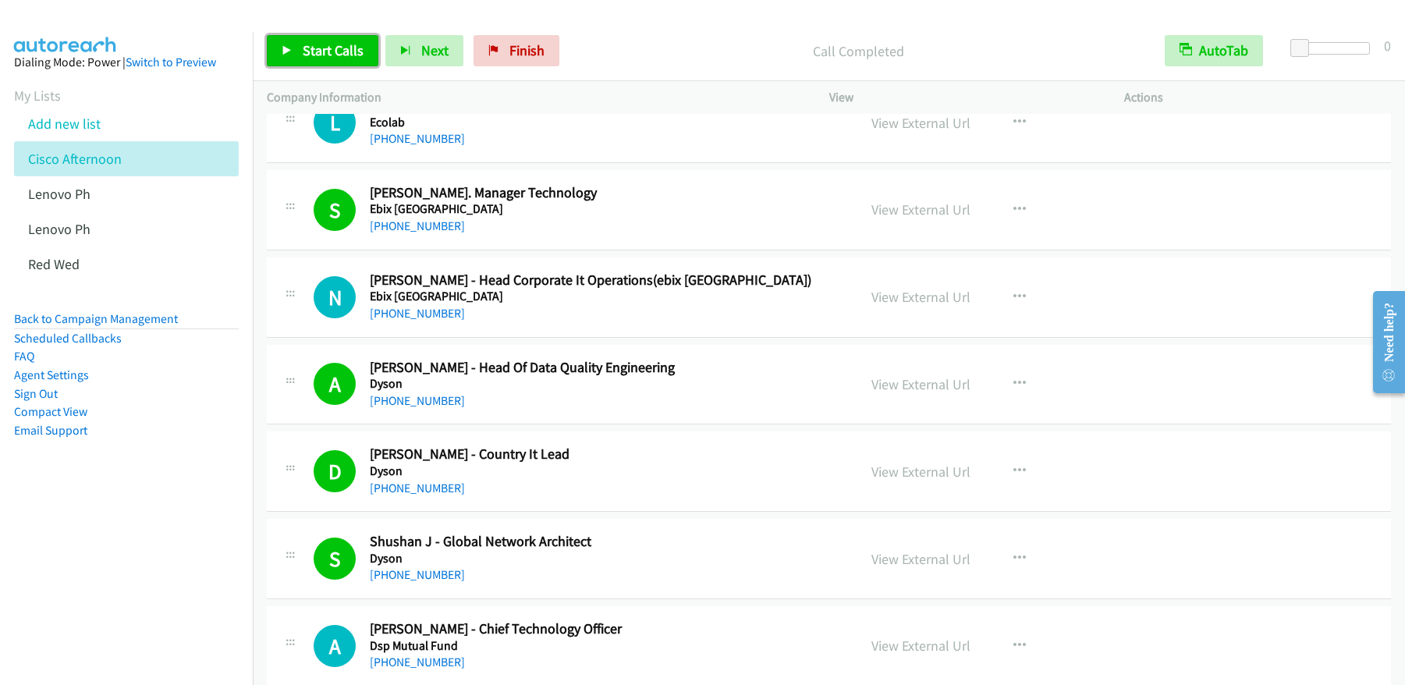
click at [322, 39] on link "Start Calls" at bounding box center [323, 50] width 112 height 31
click at [323, 43] on span "Start Calls" at bounding box center [333, 50] width 61 height 18
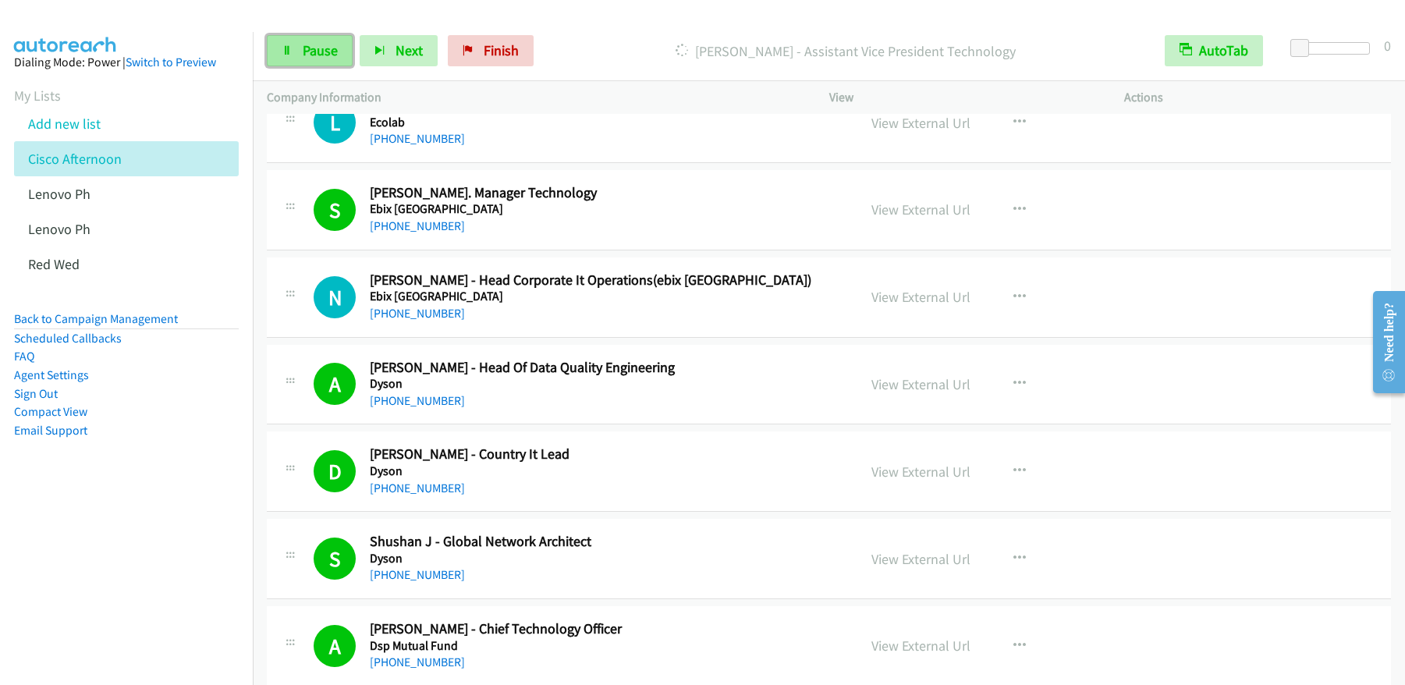
click at [322, 60] on link "Pause" at bounding box center [310, 50] width 86 height 31
click at [329, 58] on span "Start Calls" at bounding box center [333, 50] width 61 height 18
click at [300, 52] on link "Pause" at bounding box center [310, 50] width 86 height 31
click at [293, 53] on link "Start Calls" at bounding box center [323, 50] width 112 height 31
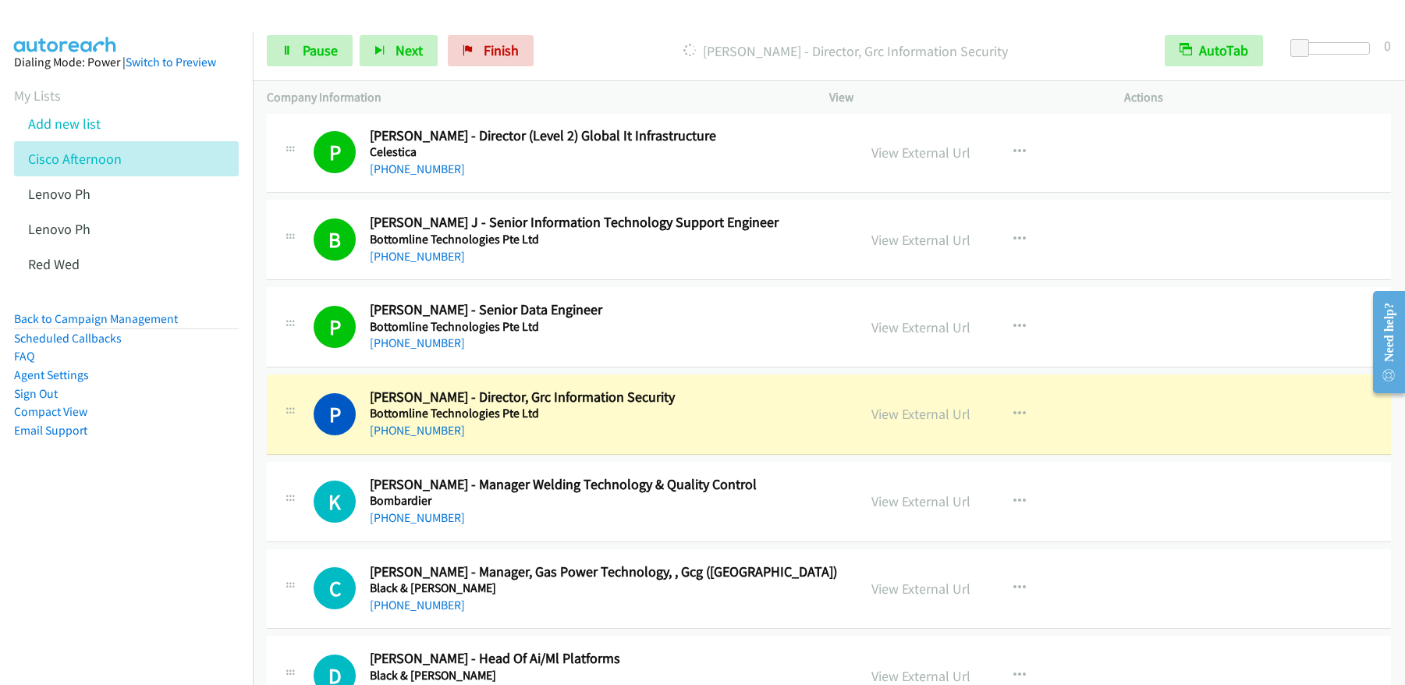
scroll to position [9777, 0]
click at [918, 325] on link "View External Url" at bounding box center [921, 326] width 99 height 18
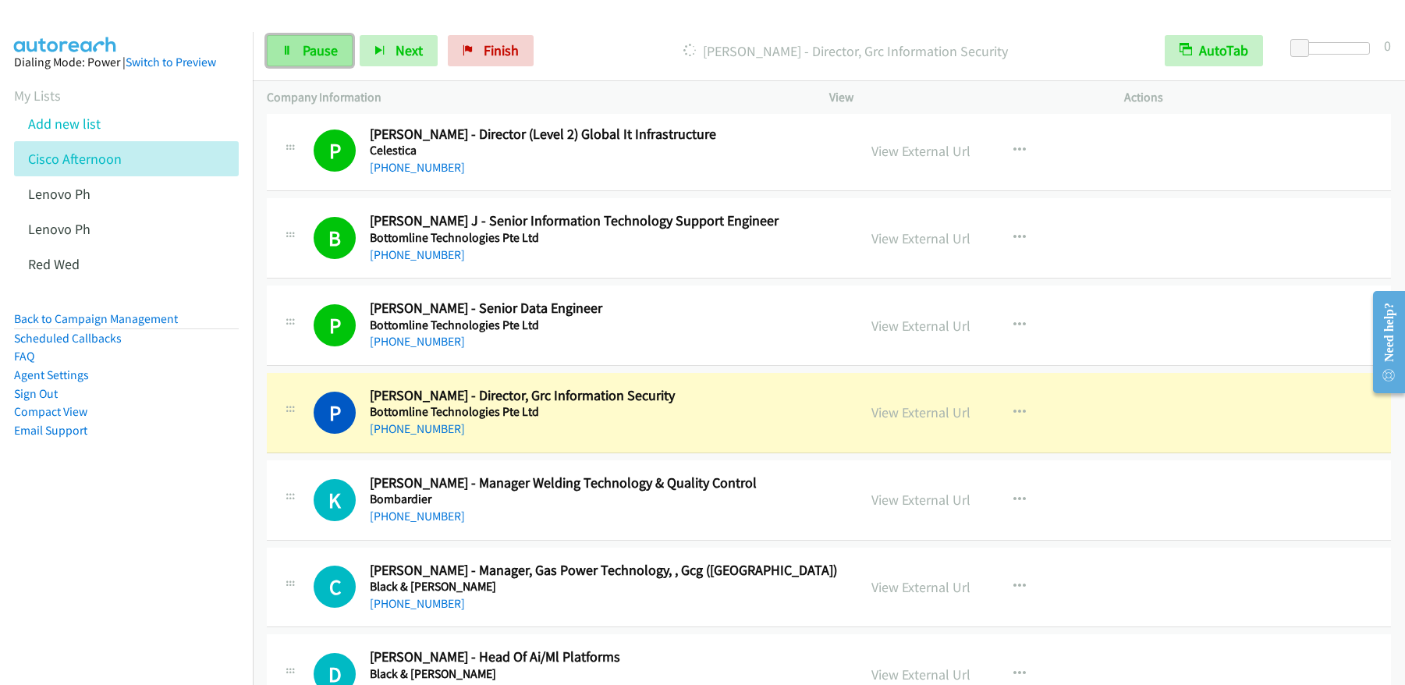
click at [309, 59] on span "Pause" at bounding box center [320, 50] width 35 height 18
click at [310, 58] on span "Start Calls" at bounding box center [333, 50] width 61 height 18
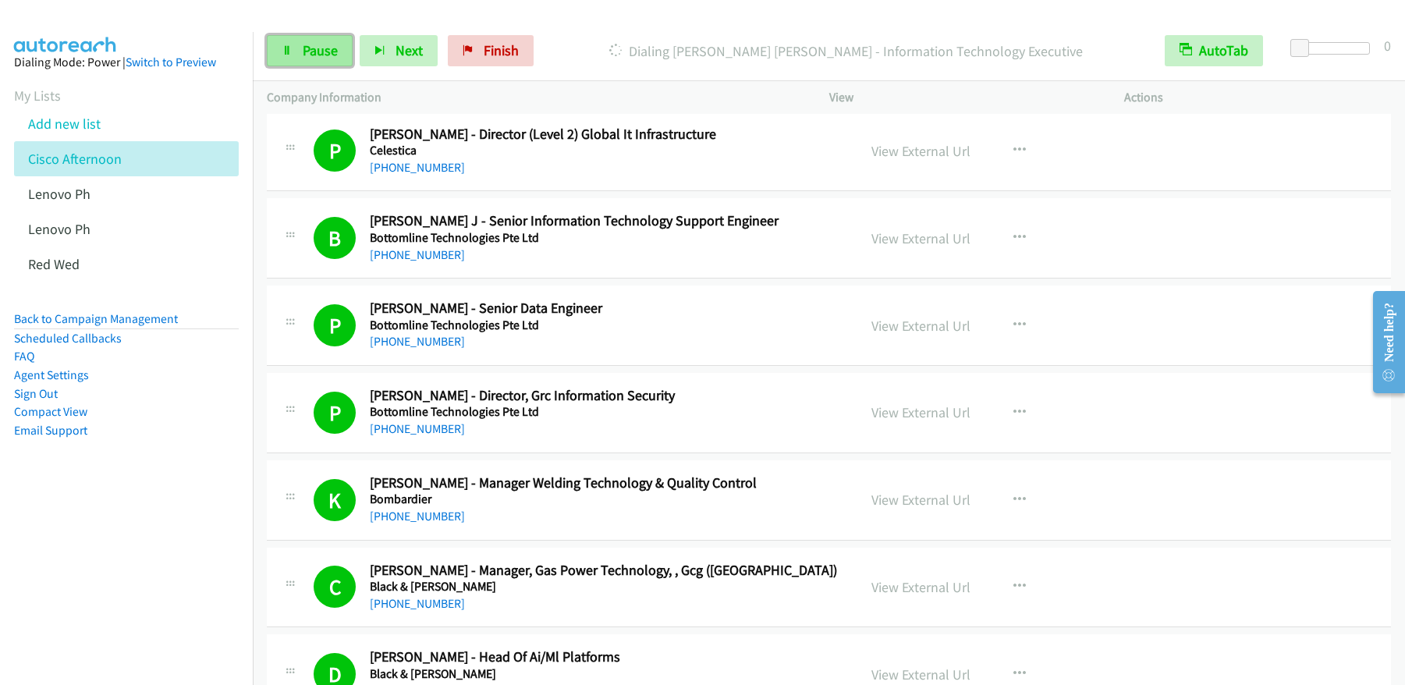
click at [322, 53] on span "Pause" at bounding box center [320, 50] width 35 height 18
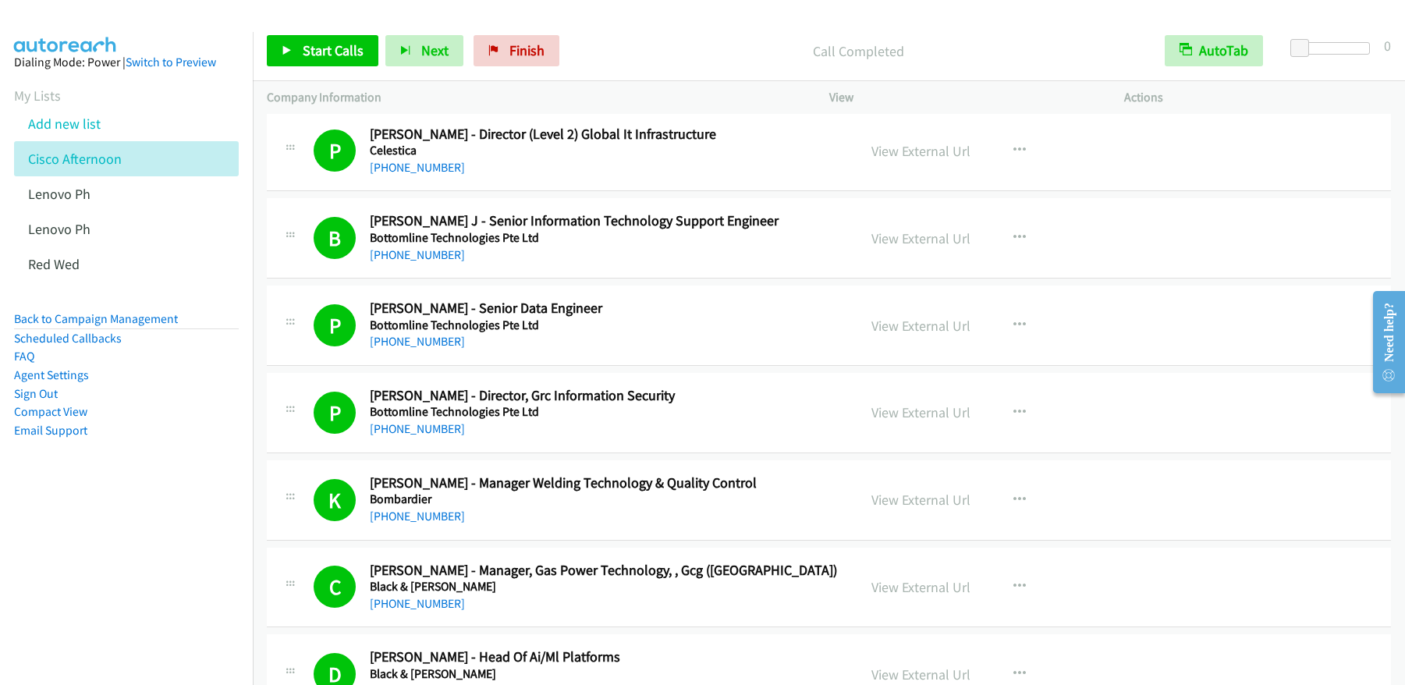
click at [301, 71] on div "Start Calls Pause Next Finish Call Completed AutoTab AutoTab 0" at bounding box center [829, 51] width 1152 height 60
click at [309, 59] on link "Start Calls" at bounding box center [323, 50] width 112 height 31
click at [321, 52] on span "Pause" at bounding box center [320, 50] width 35 height 18
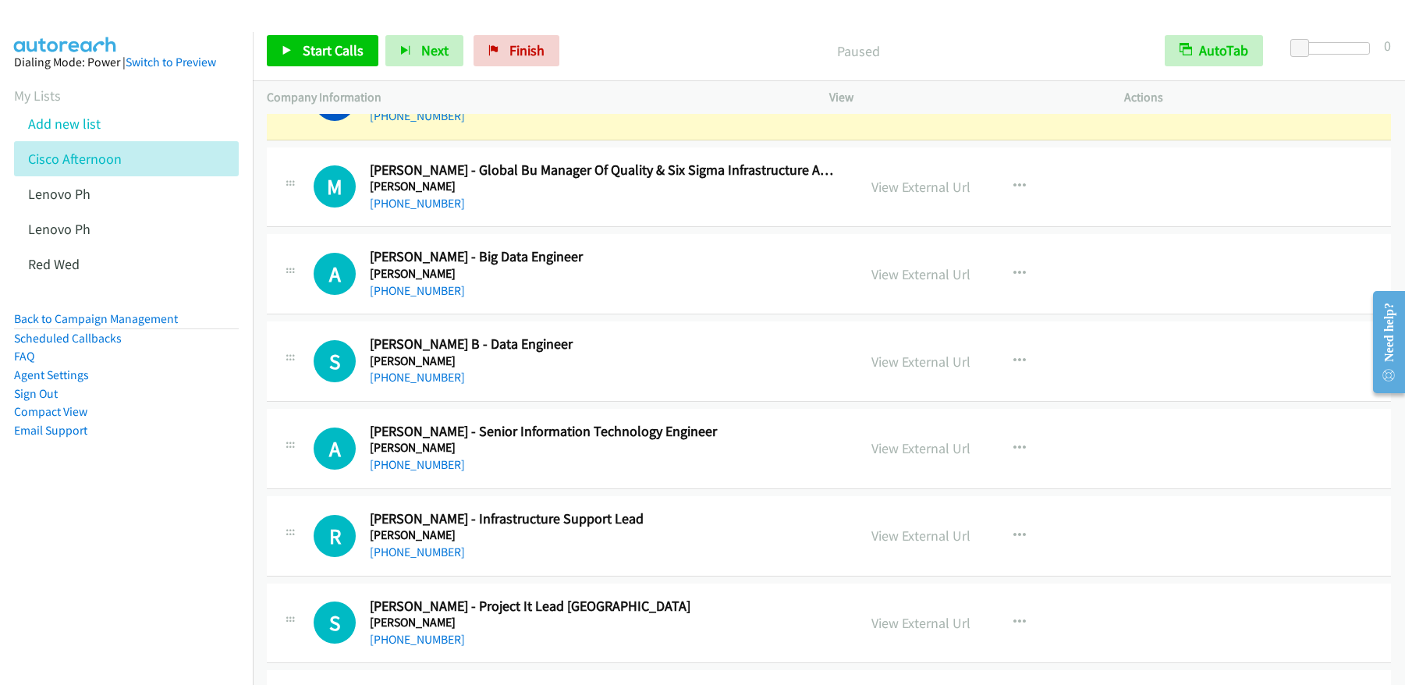
scroll to position [10980, 0]
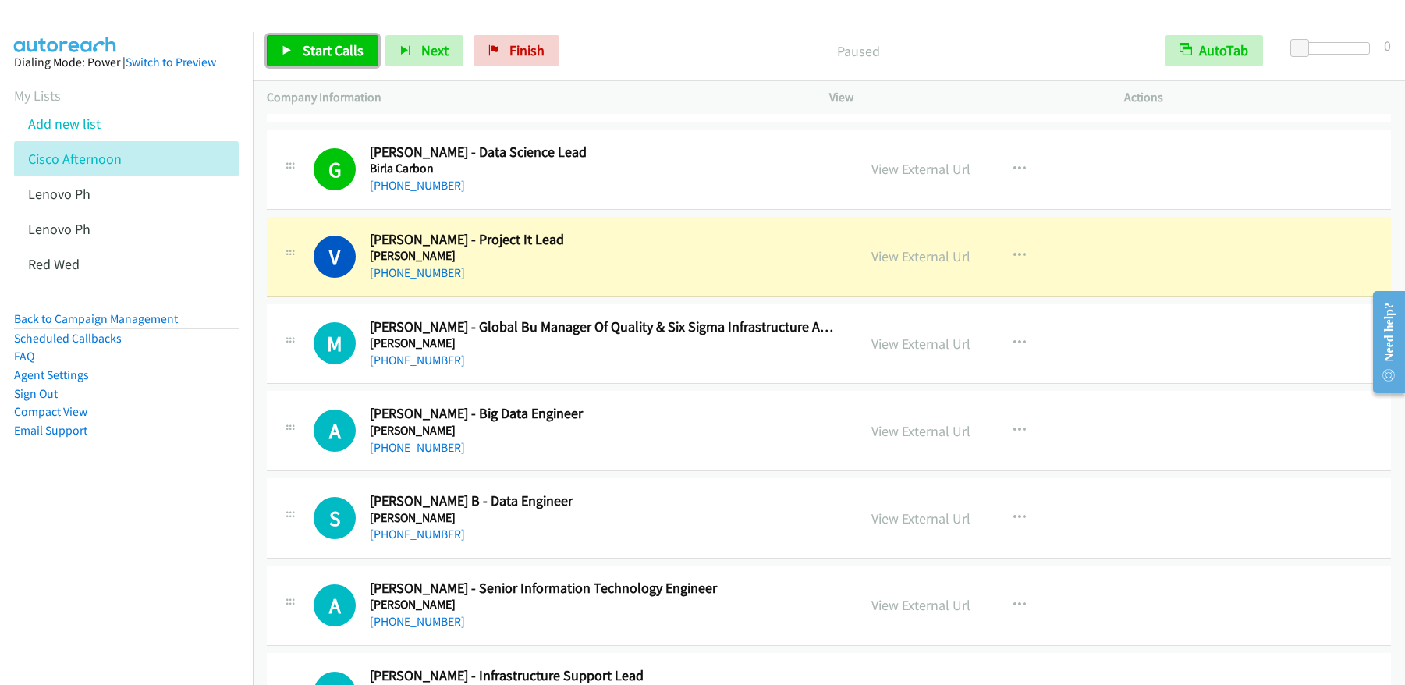
click at [334, 62] on link "Start Calls" at bounding box center [323, 50] width 112 height 31
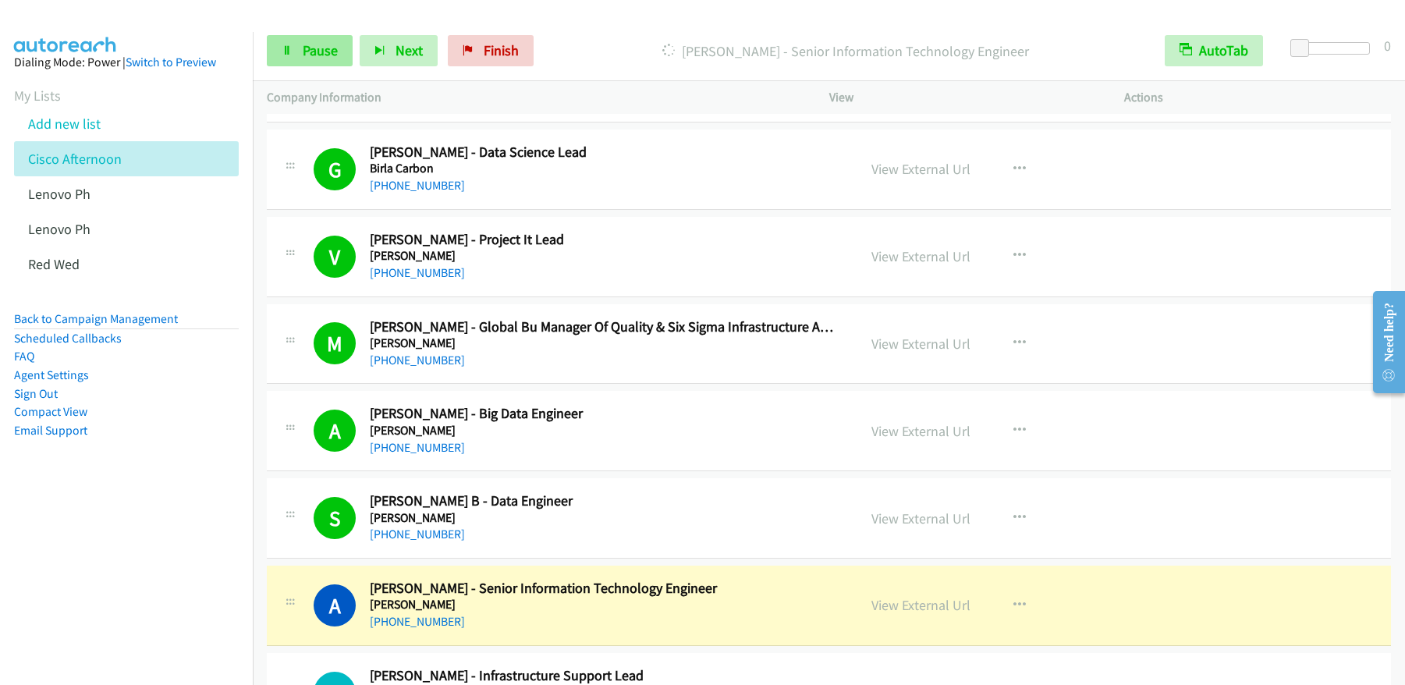
click at [324, 66] on div "Start Calls Pause Next Finish Dialing Ajay Trivedi - Senior Information Technol…" at bounding box center [829, 51] width 1152 height 60
click at [314, 51] on span "Pause" at bounding box center [320, 50] width 35 height 18
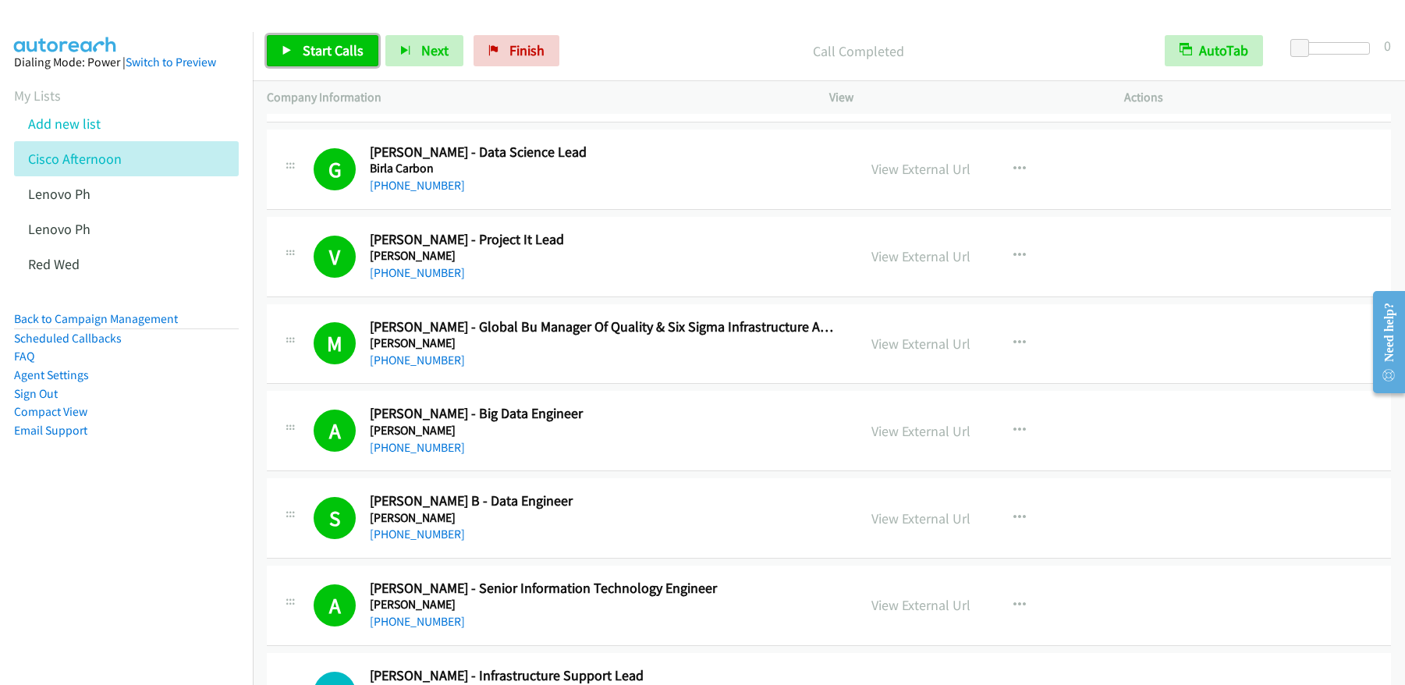
click at [349, 50] on span "Start Calls" at bounding box center [333, 50] width 61 height 18
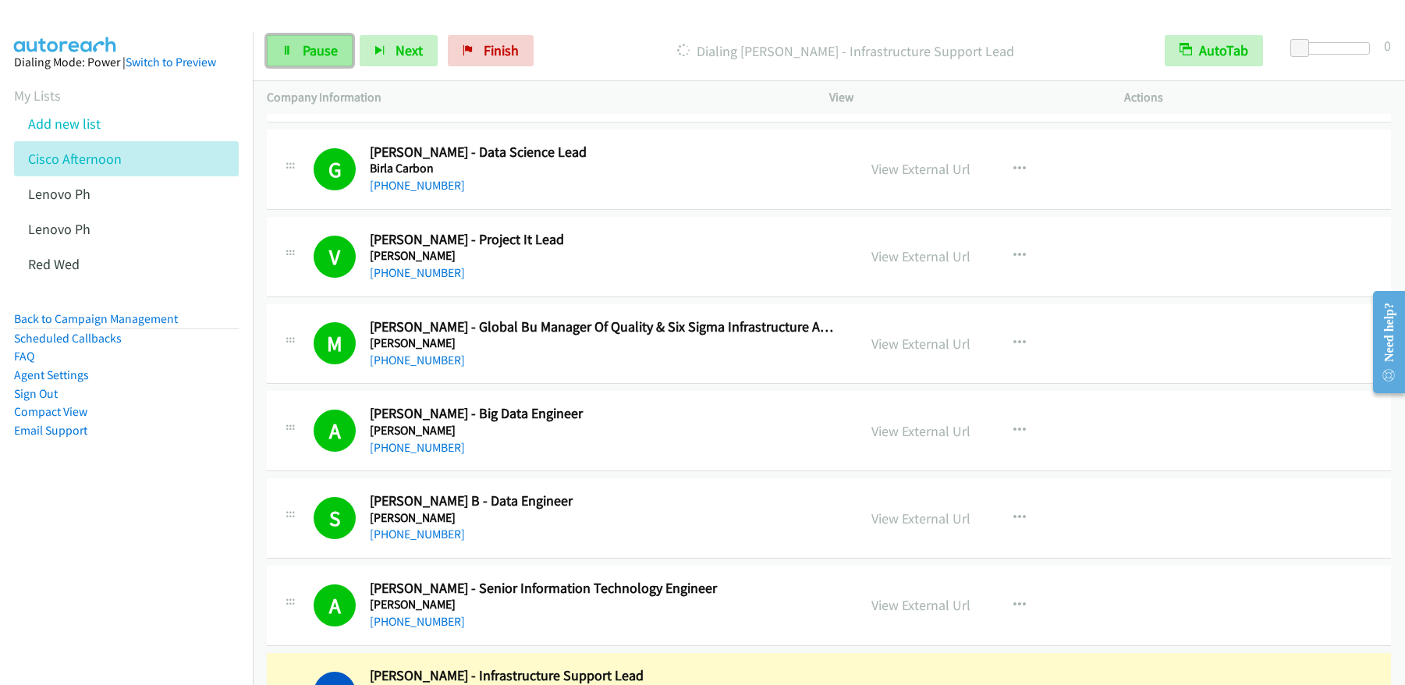
click at [311, 59] on span "Pause" at bounding box center [320, 50] width 35 height 18
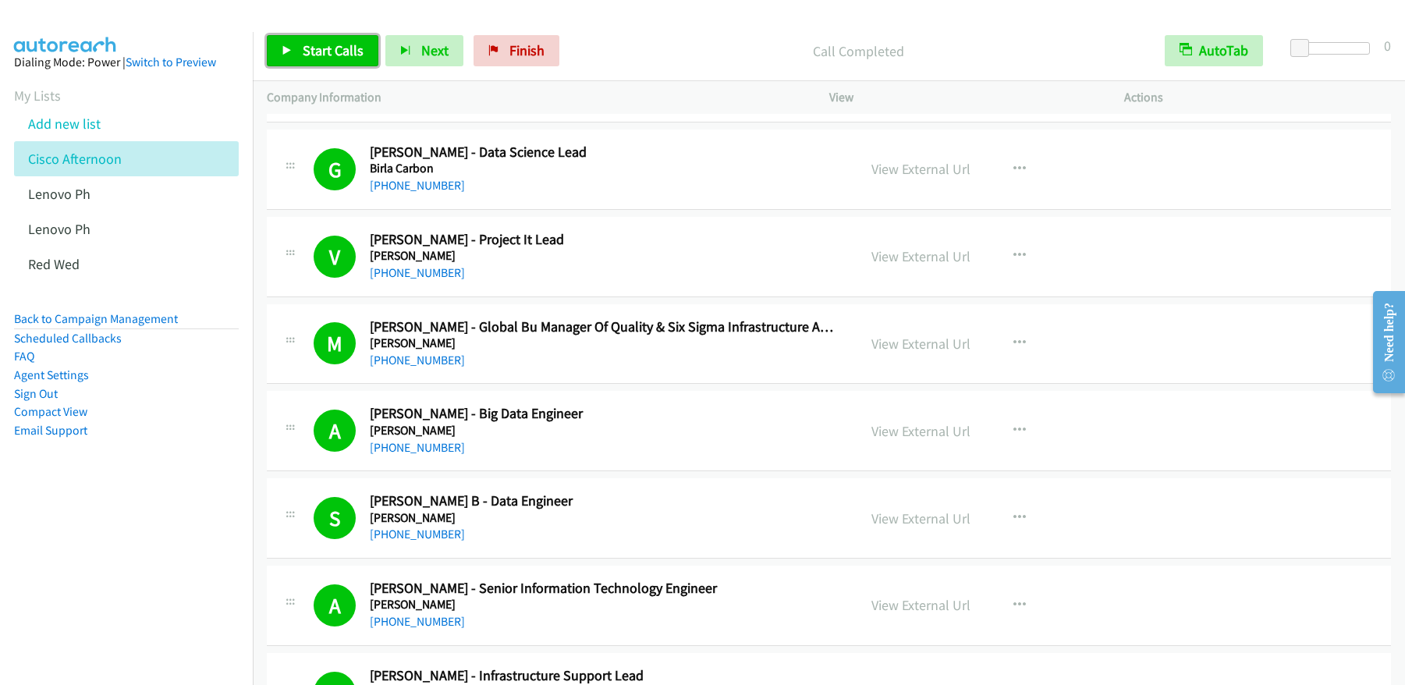
click at [322, 60] on link "Start Calls" at bounding box center [323, 50] width 112 height 31
click at [314, 41] on span "Pause" at bounding box center [320, 50] width 35 height 18
click at [339, 60] on link "Start Calls" at bounding box center [323, 50] width 112 height 31
click at [332, 54] on span "Pause" at bounding box center [320, 50] width 35 height 18
click at [318, 43] on span "Start Calls" at bounding box center [333, 50] width 61 height 18
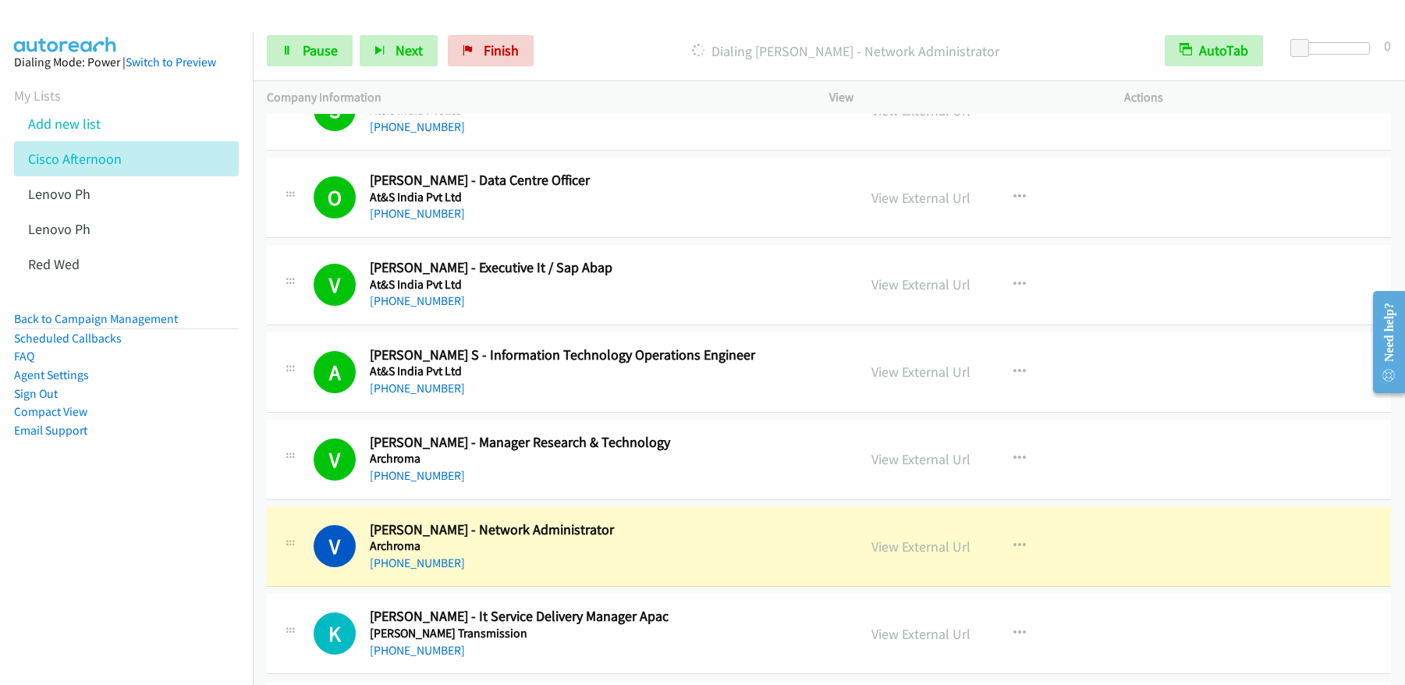
scroll to position [12447, 0]
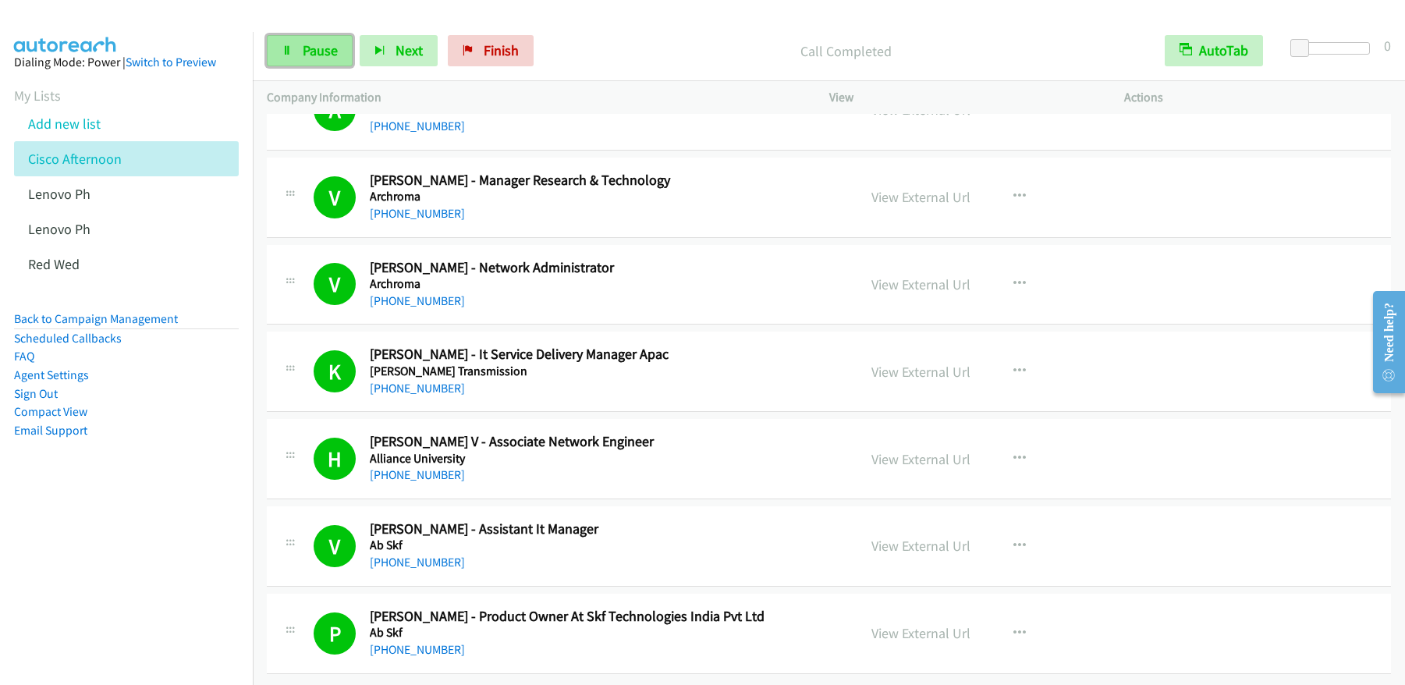
click at [307, 50] on span "Pause" at bounding box center [320, 50] width 35 height 18
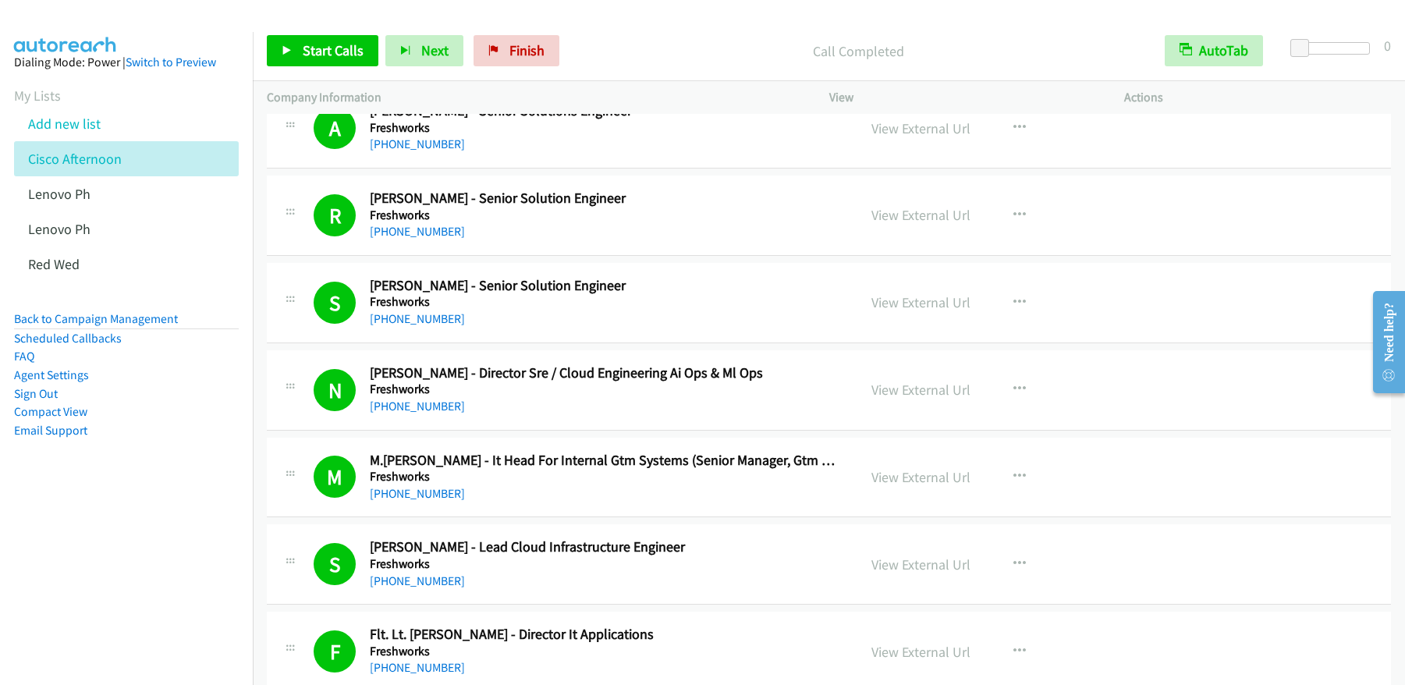
scroll to position [1078, 0]
